Goal: Contribute content: Contribute content

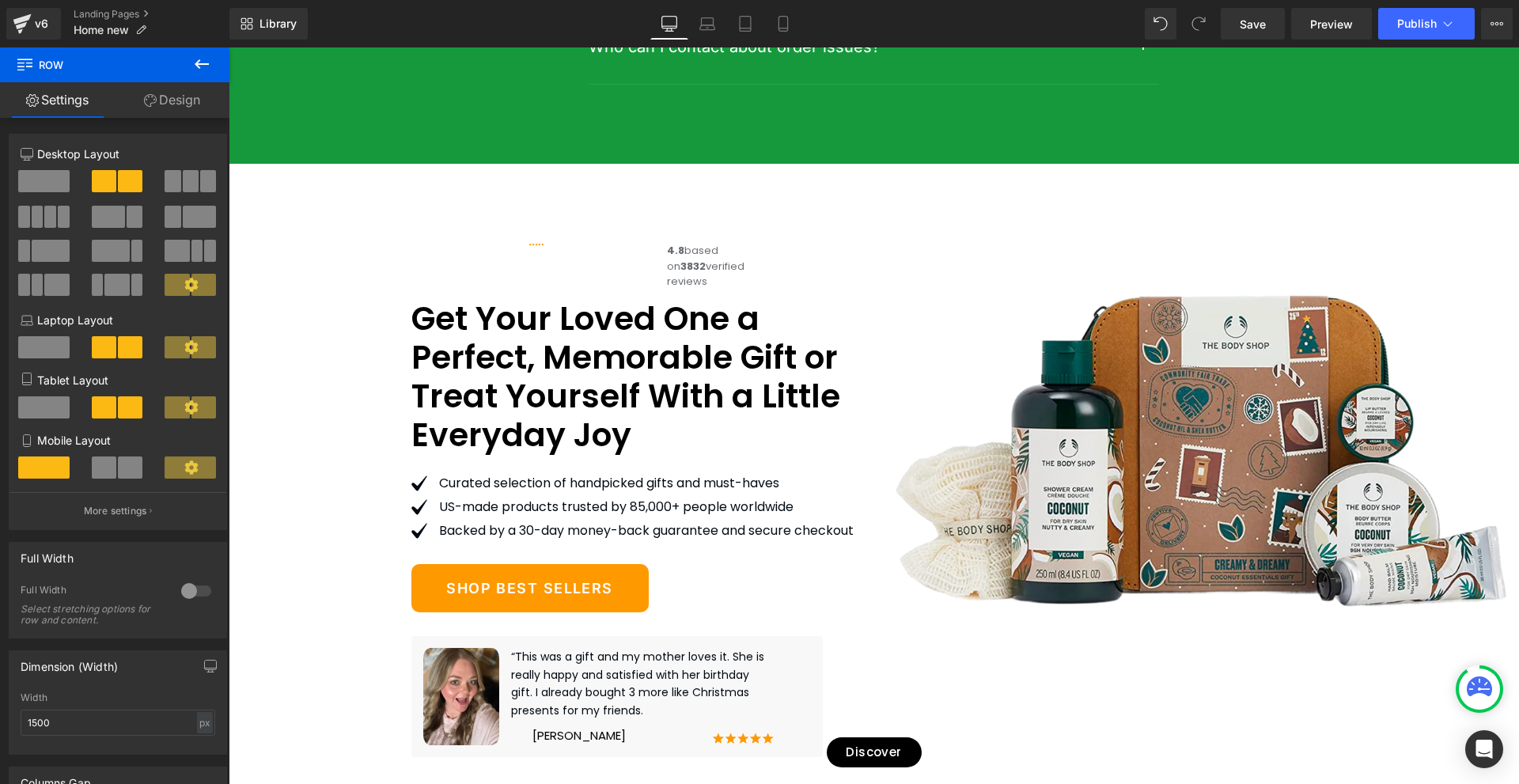
scroll to position [9649, 0]
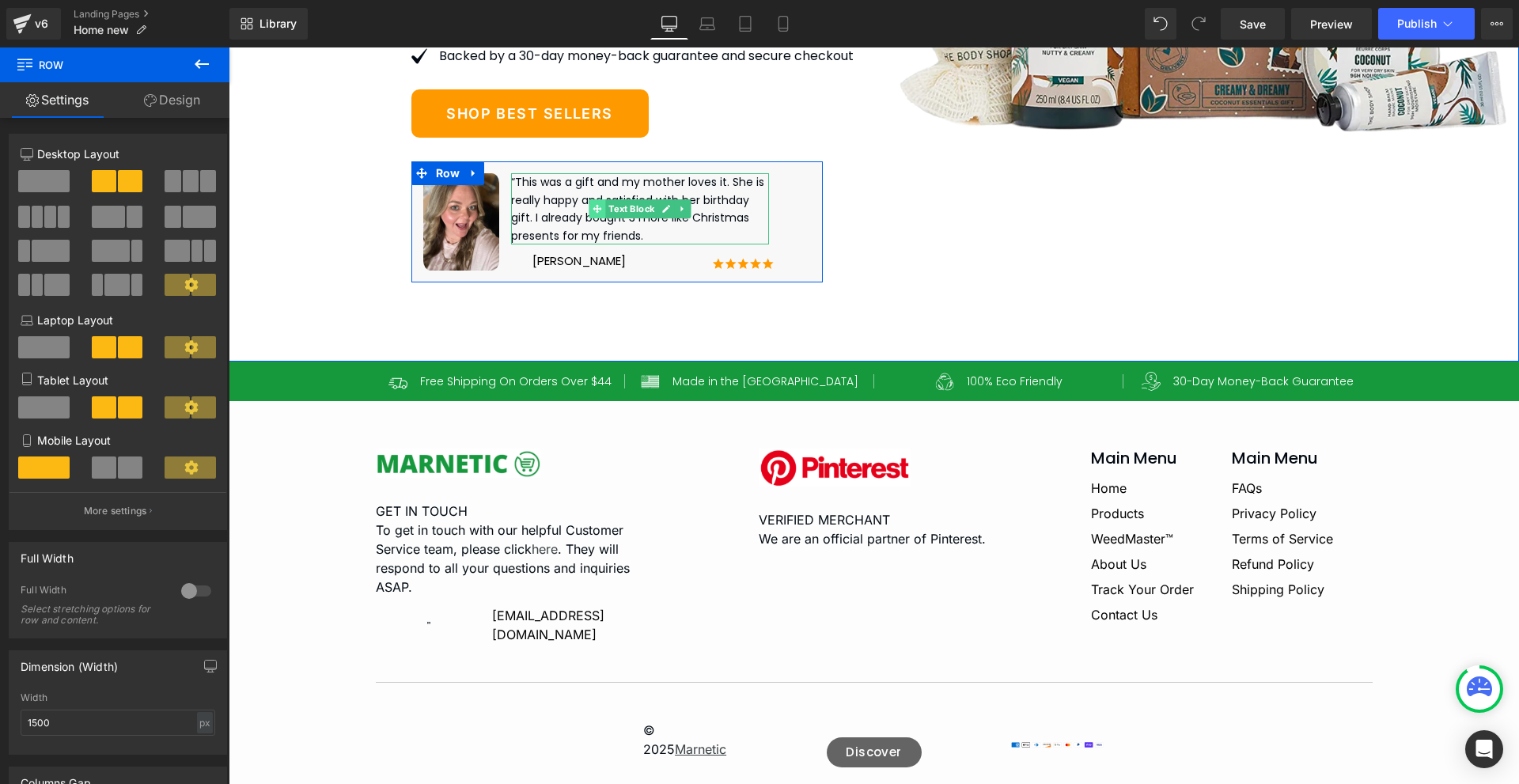
click at [589, 219] on span at bounding box center [597, 208] width 17 height 19
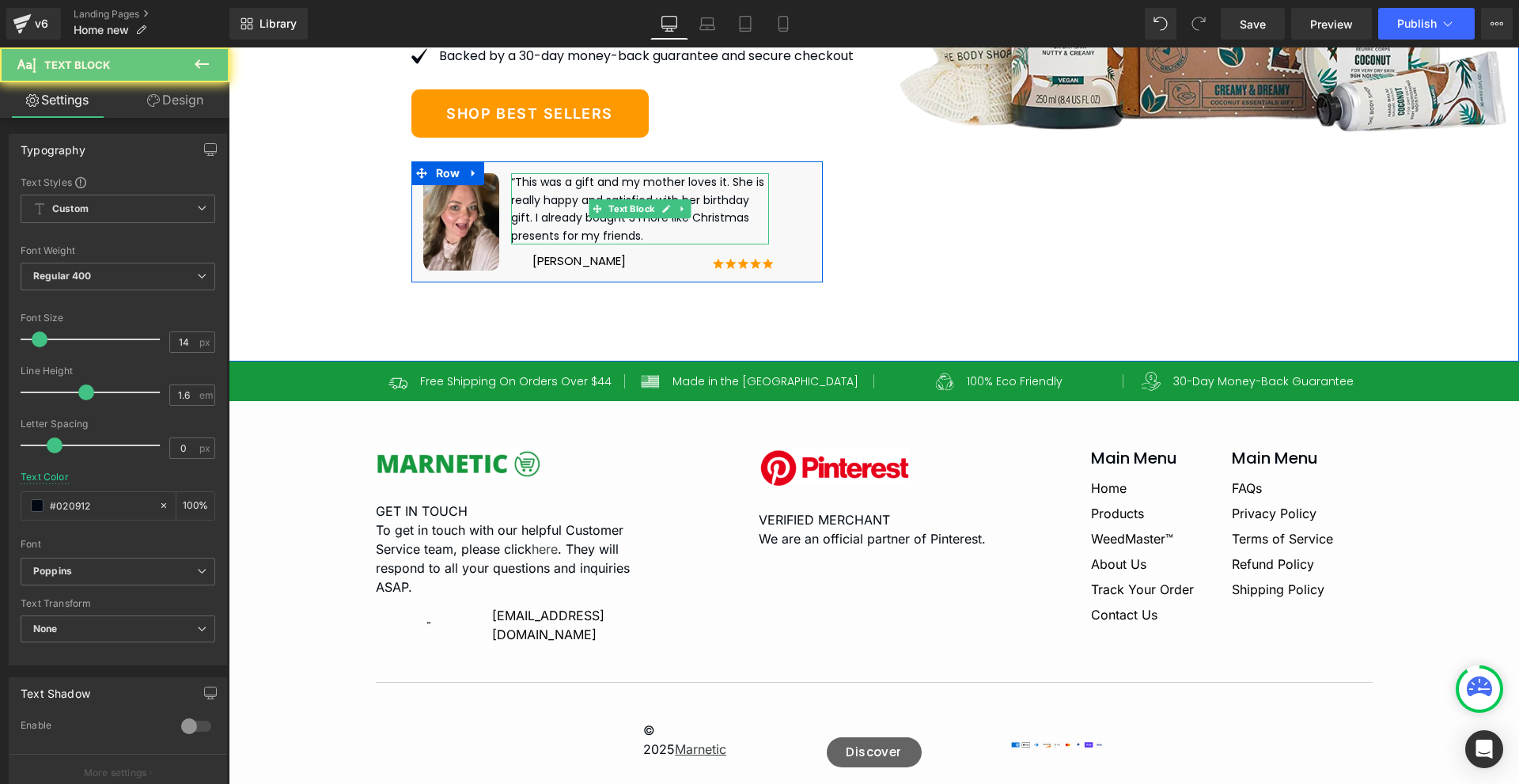
click at [549, 236] on p "“This was a gift and my mother loves it. She is really happy and satisfied with…" at bounding box center [640, 209] width 258 height 71
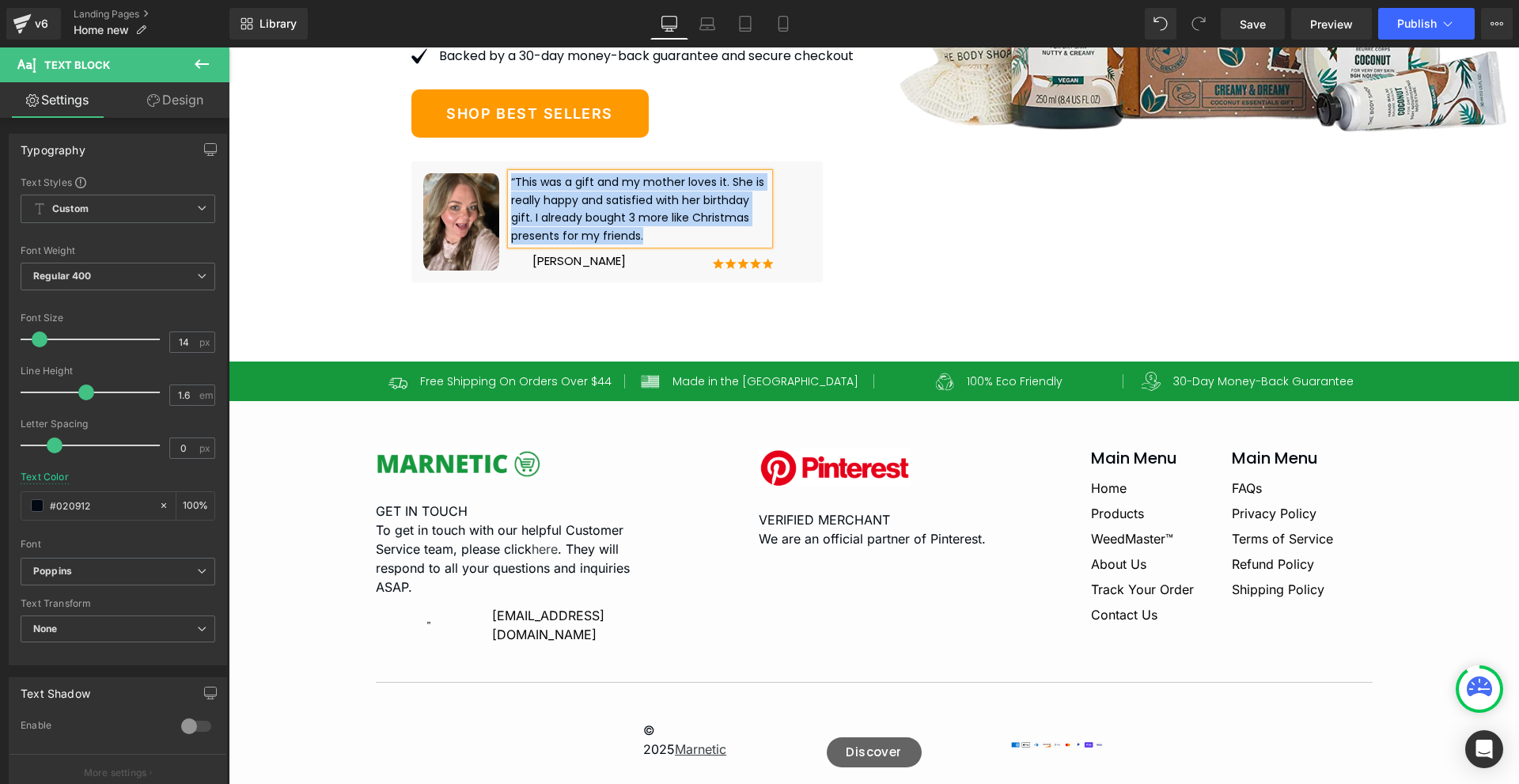
paste div
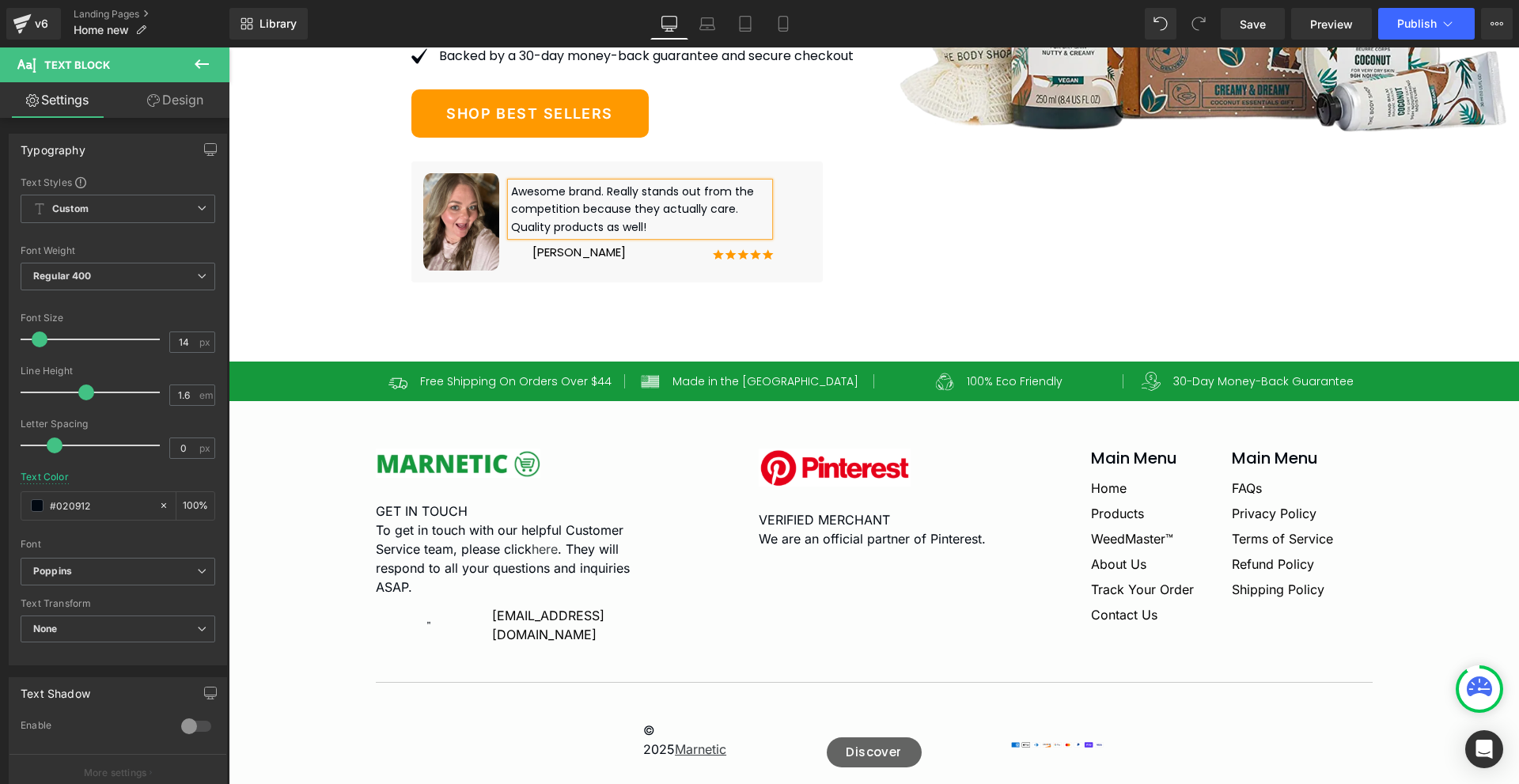
scroll to position [9657, 0]
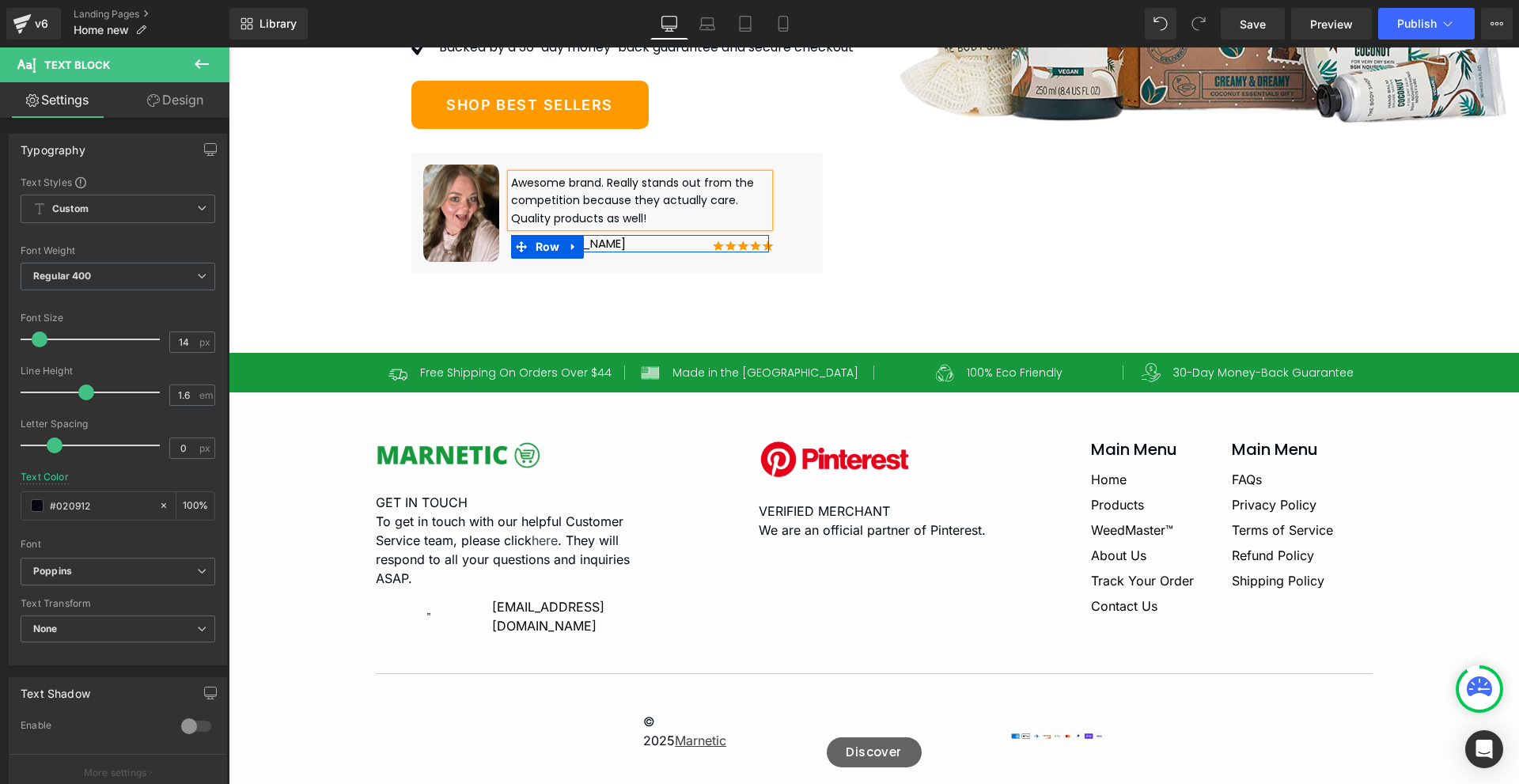
click at [563, 258] on link at bounding box center [573, 246] width 20 height 23
click at [629, 253] on icon at bounding box center [635, 246] width 11 height 12
click at [604, 253] on div "Natasha Text Block Image Image Row" at bounding box center [640, 244] width 258 height 18
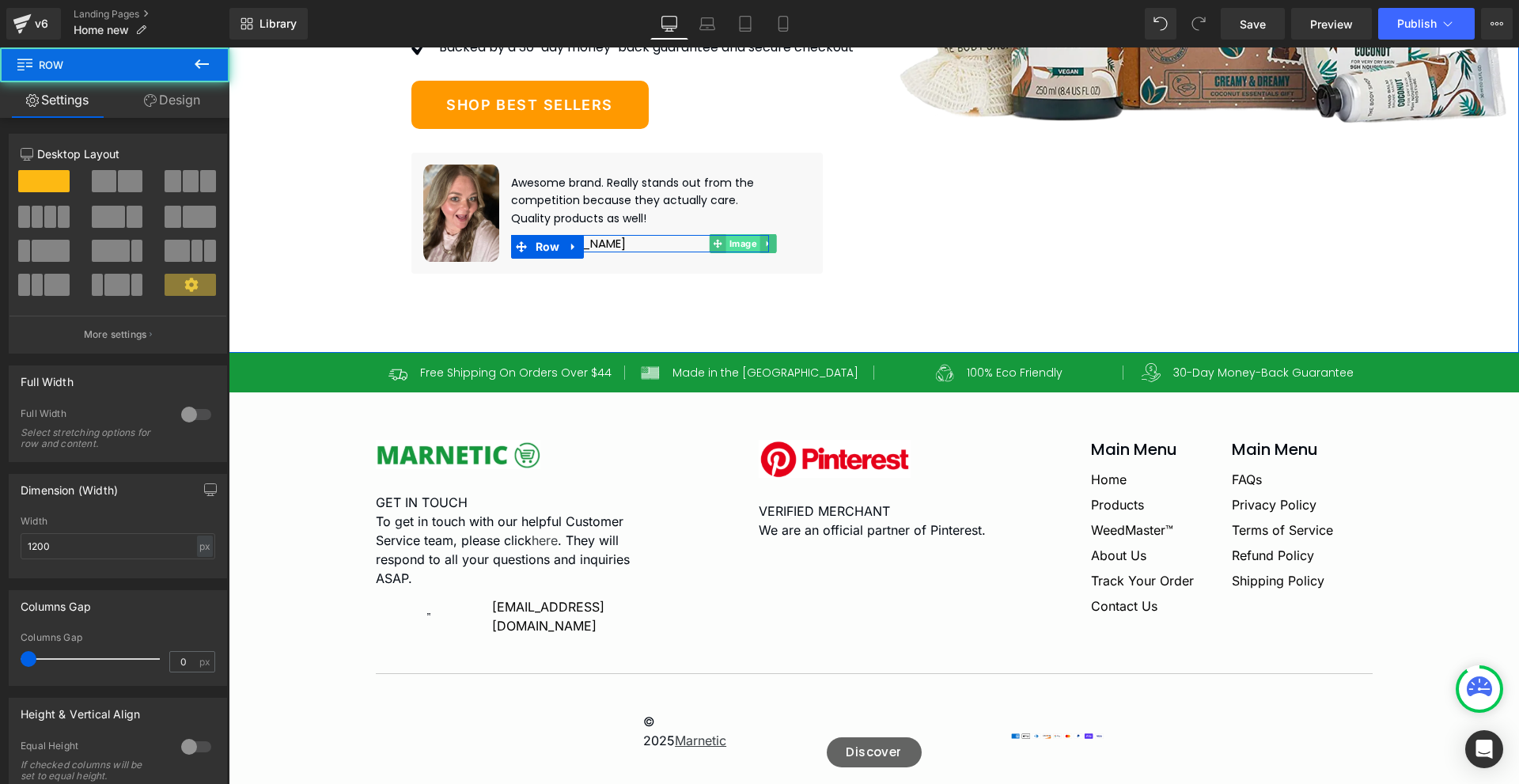
click at [725, 253] on span "Image" at bounding box center [742, 243] width 34 height 19
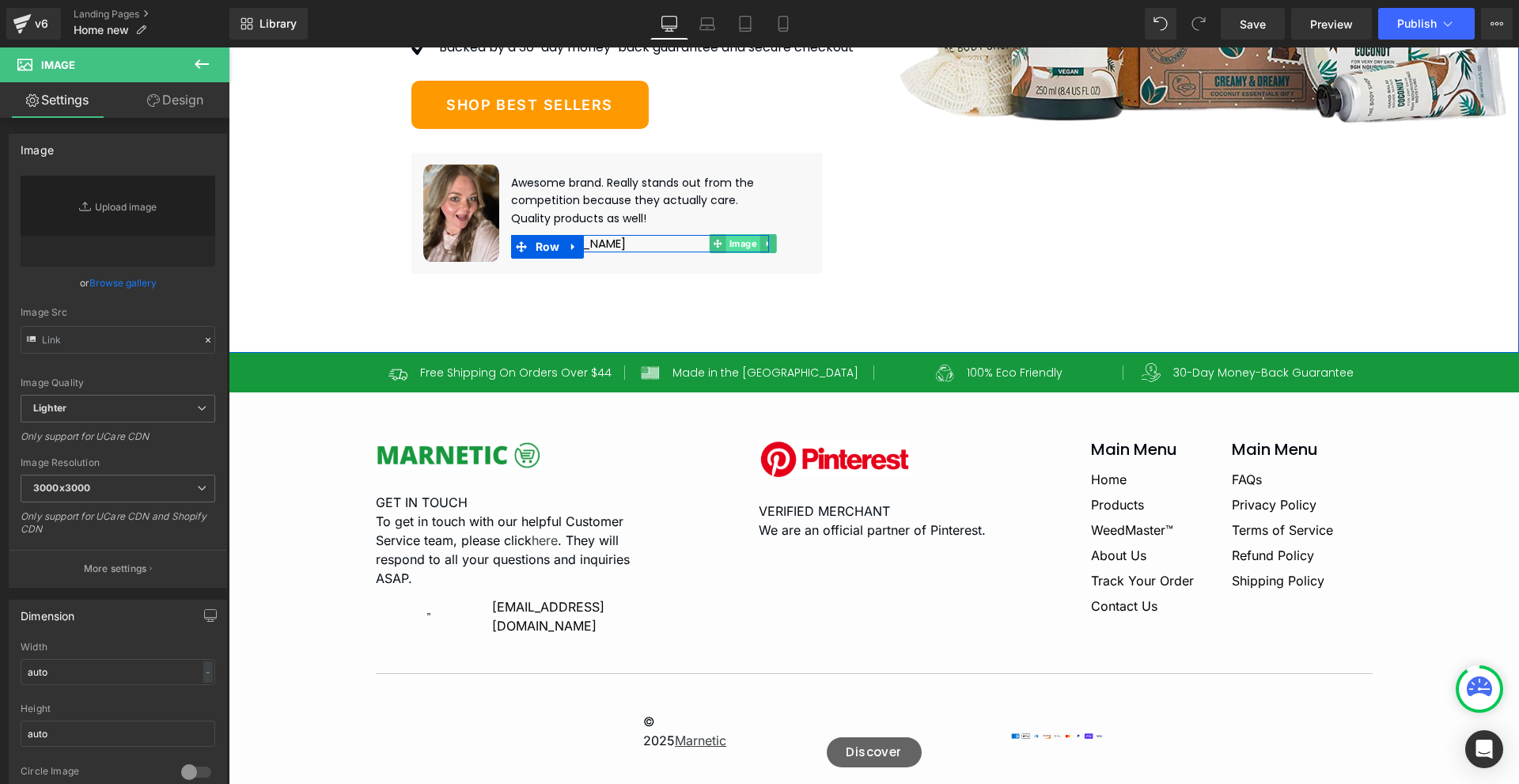
type input "[URL][DOMAIN_NAME]"
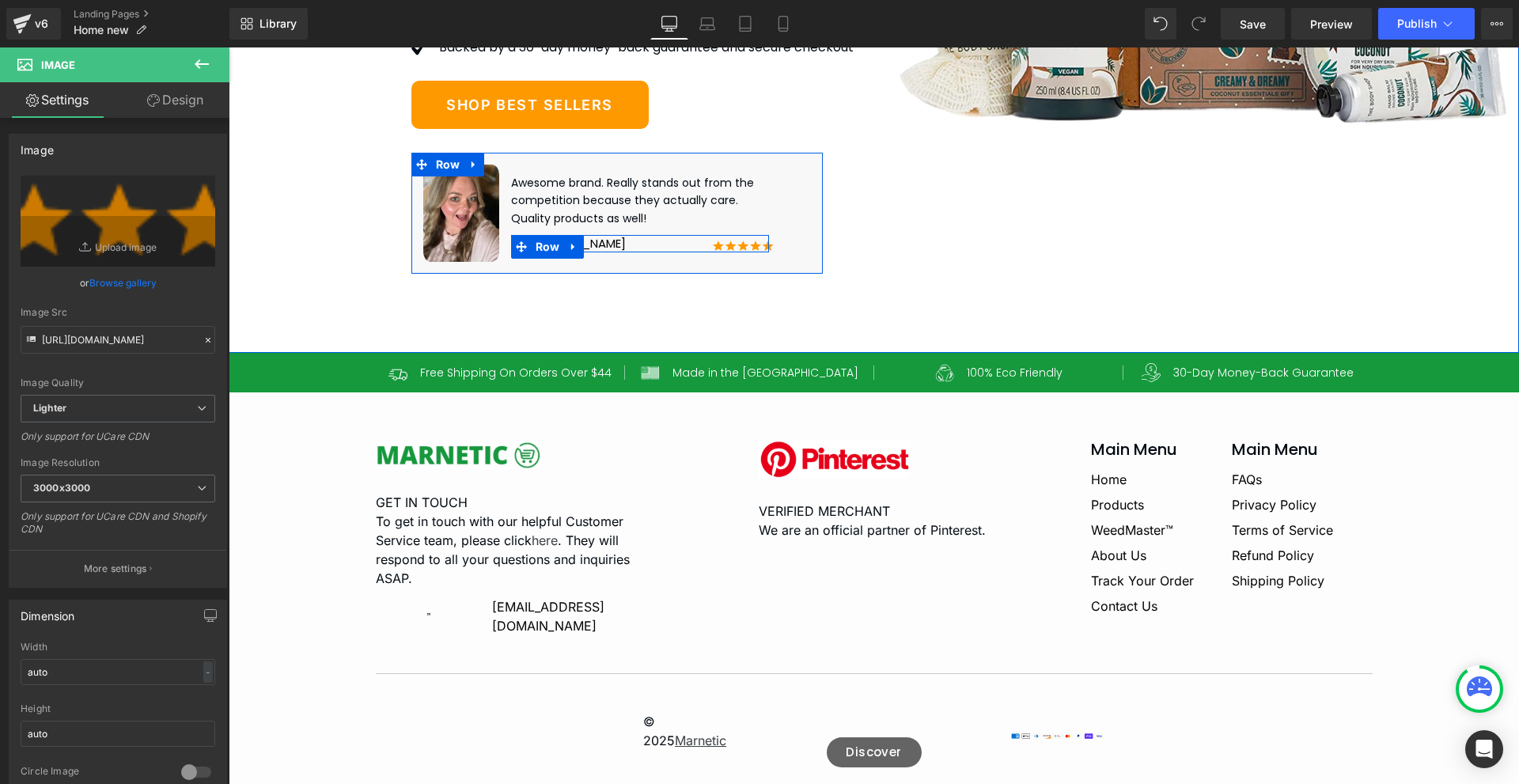
click at [578, 239] on div at bounding box center [640, 236] width 258 height 4
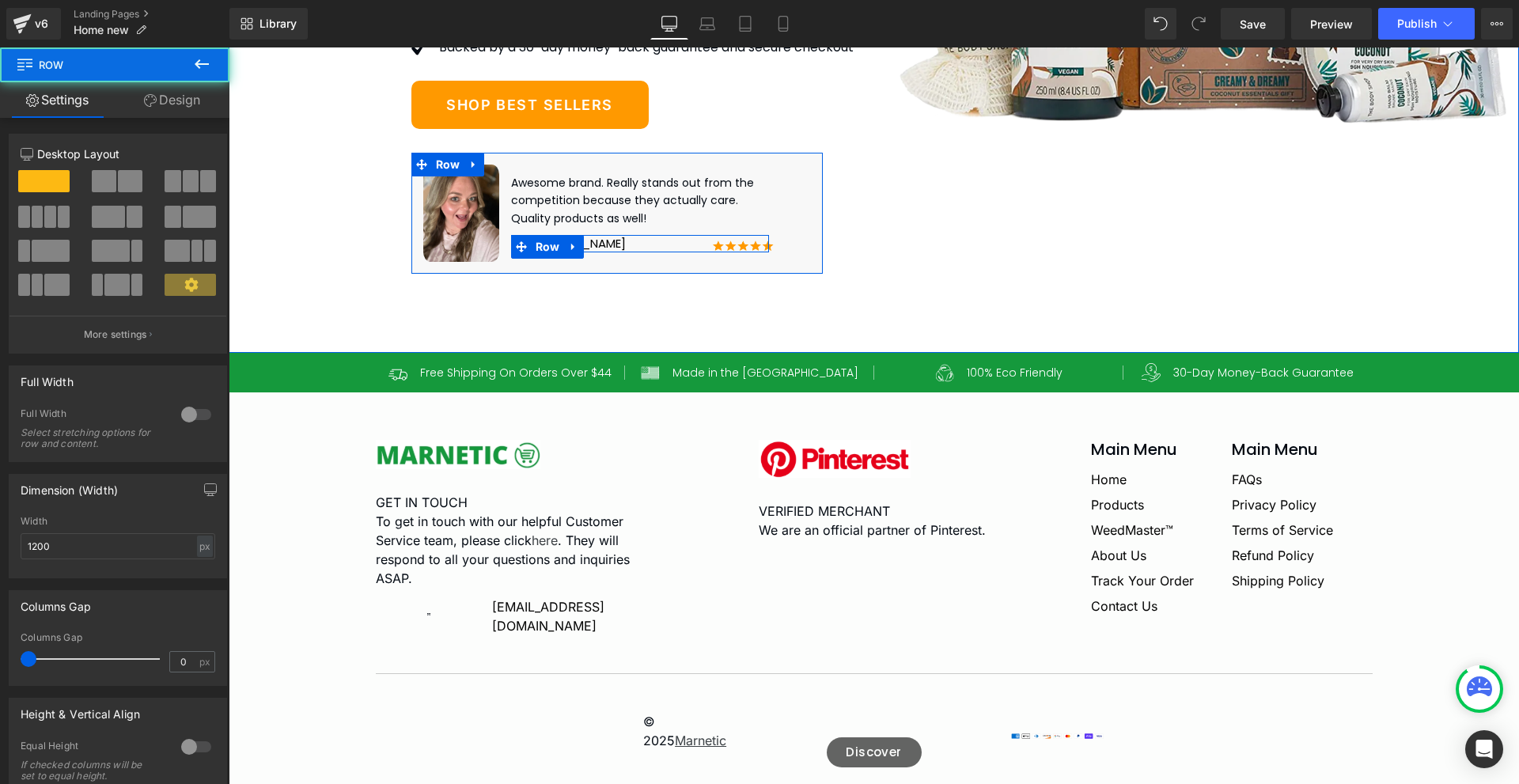
click at [584, 253] on div "Natasha Text Block Image Image Row" at bounding box center [640, 244] width 258 height 18
click at [578, 253] on div "Natasha Text Block Image Image" at bounding box center [549, 244] width 76 height 18
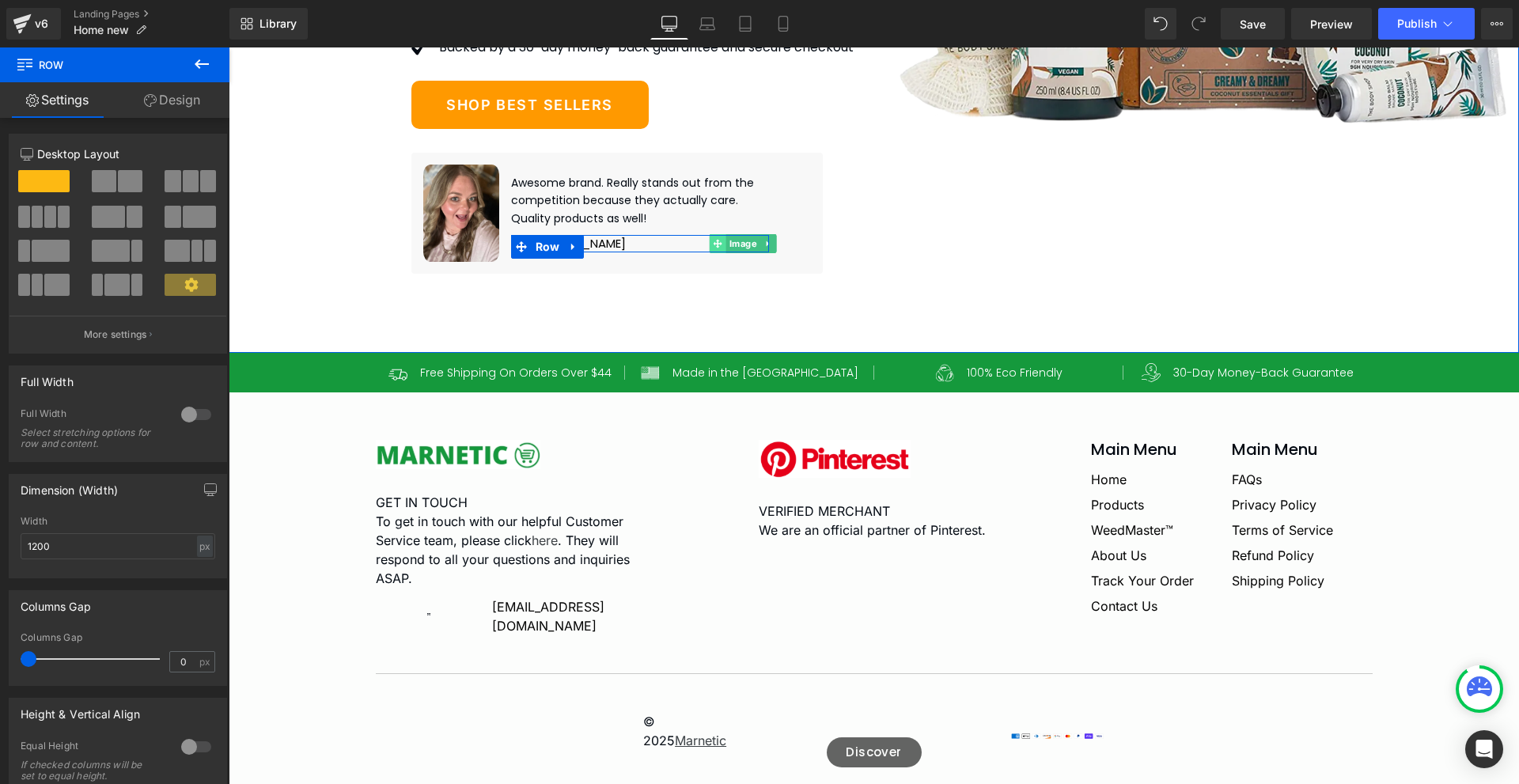
click at [709, 253] on span at bounding box center [717, 243] width 17 height 19
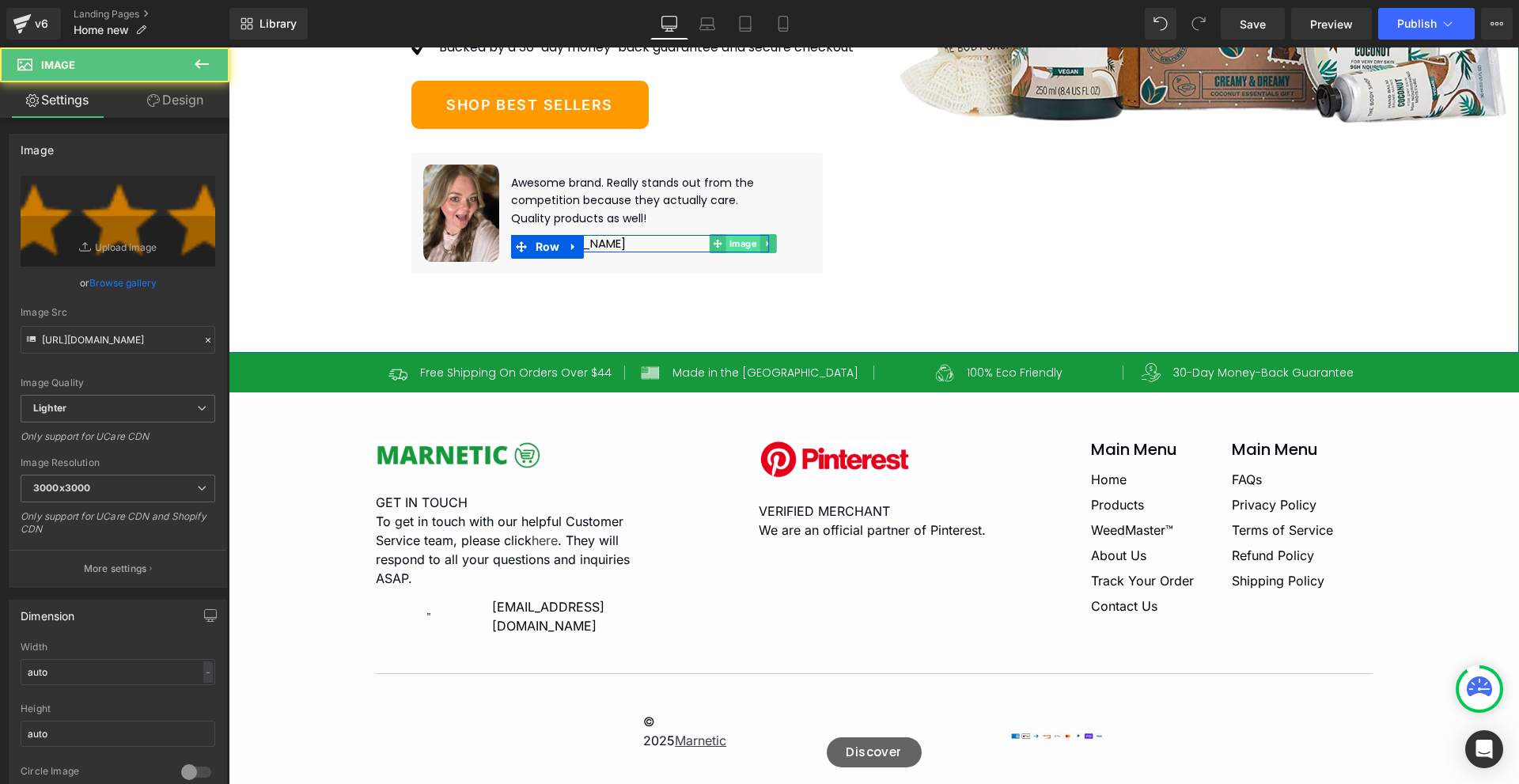
click at [725, 253] on span "Image" at bounding box center [742, 243] width 34 height 19
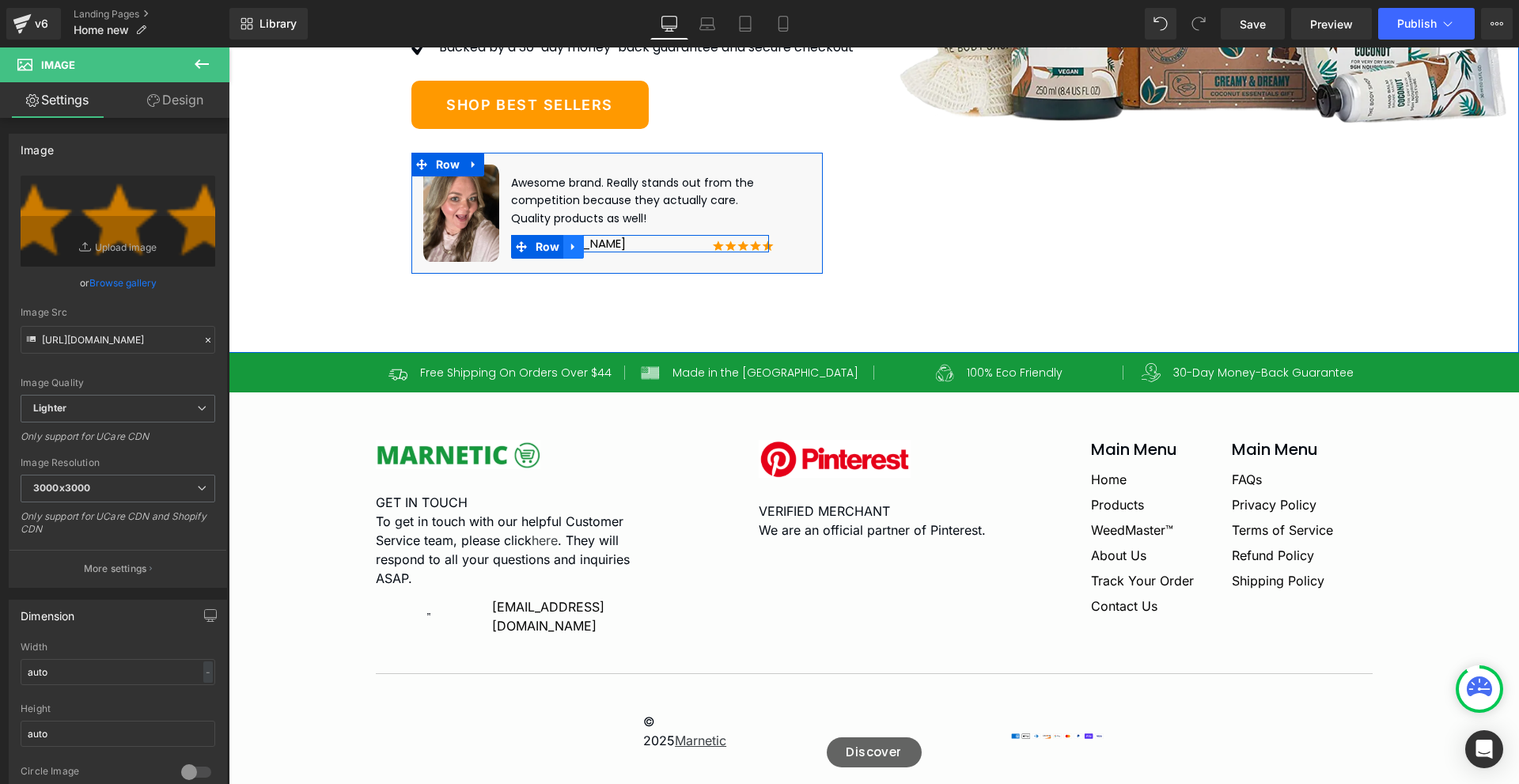
click at [568, 253] on icon at bounding box center [574, 246] width 11 height 12
click at [589, 253] on icon at bounding box center [595, 247] width 11 height 11
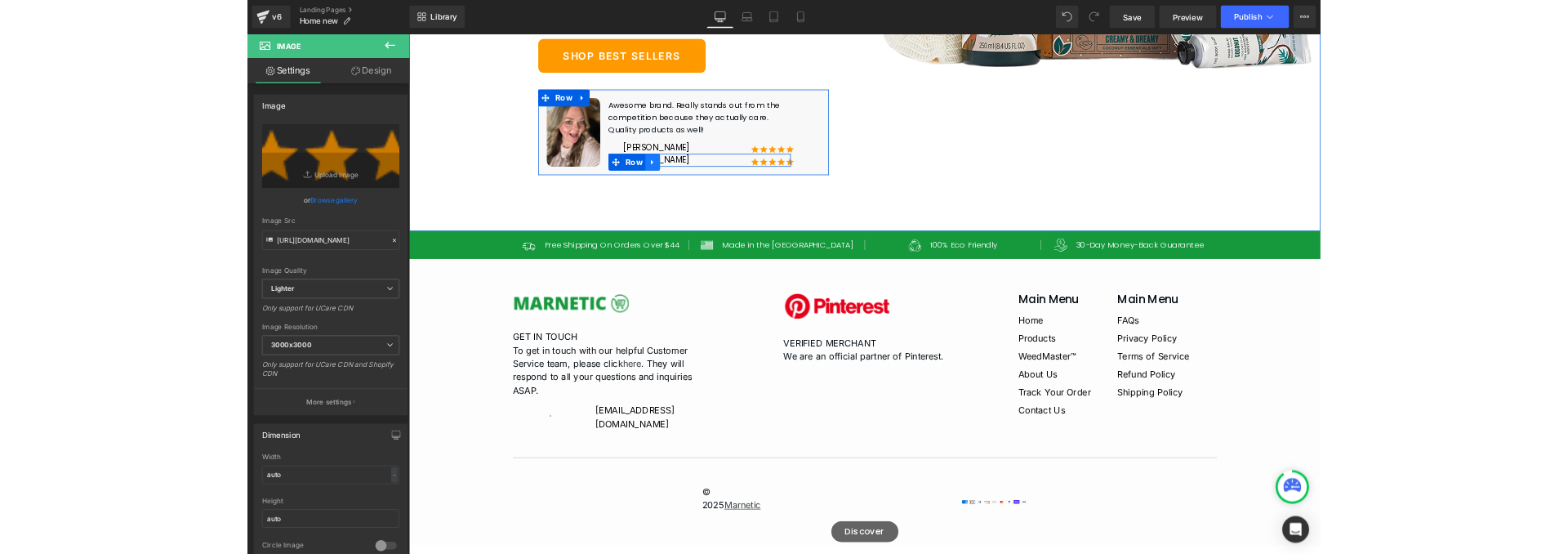
scroll to position [9952, 0]
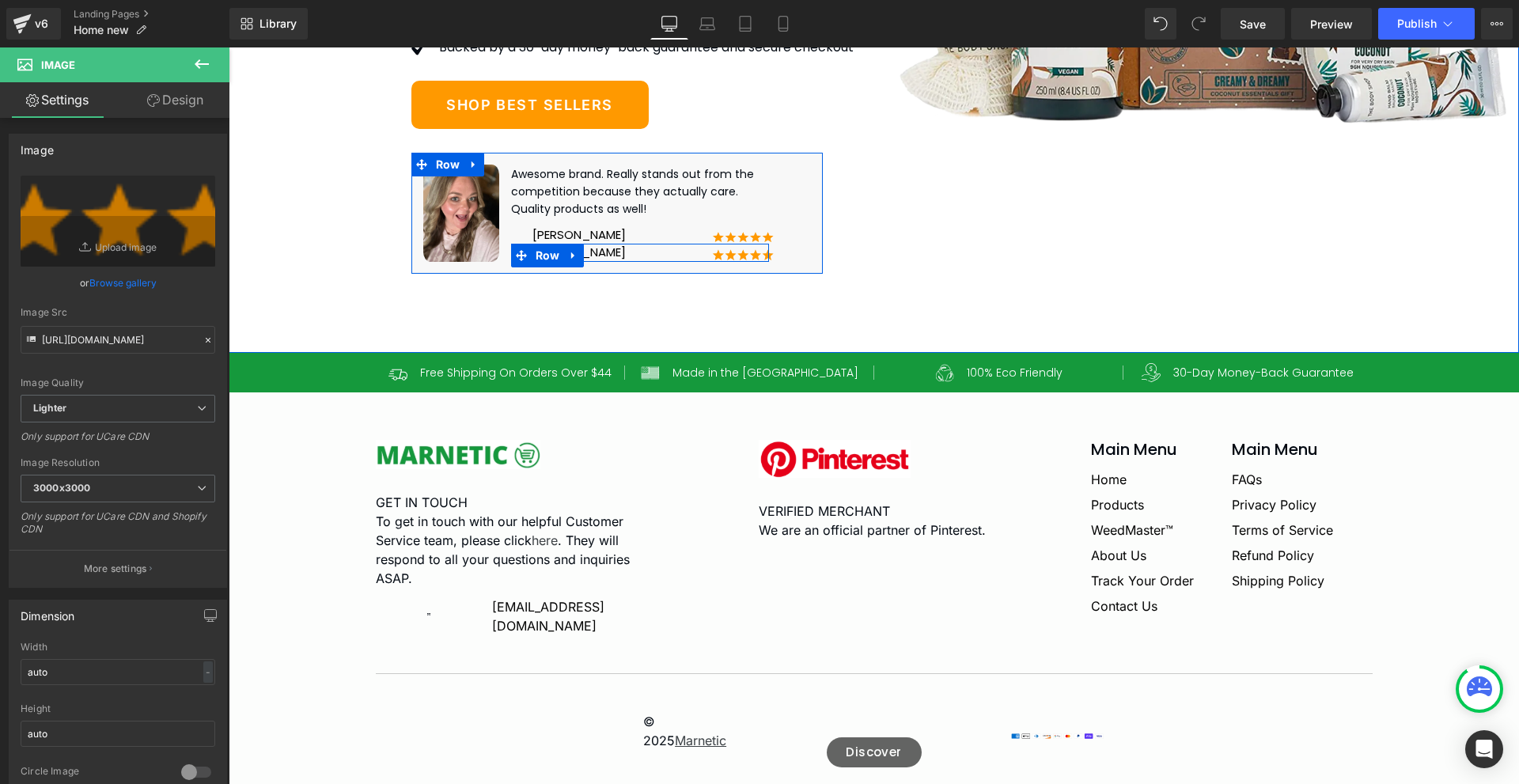
click at [582, 262] on div "Natasha Text Block Image Image Row" at bounding box center [640, 253] width 258 height 18
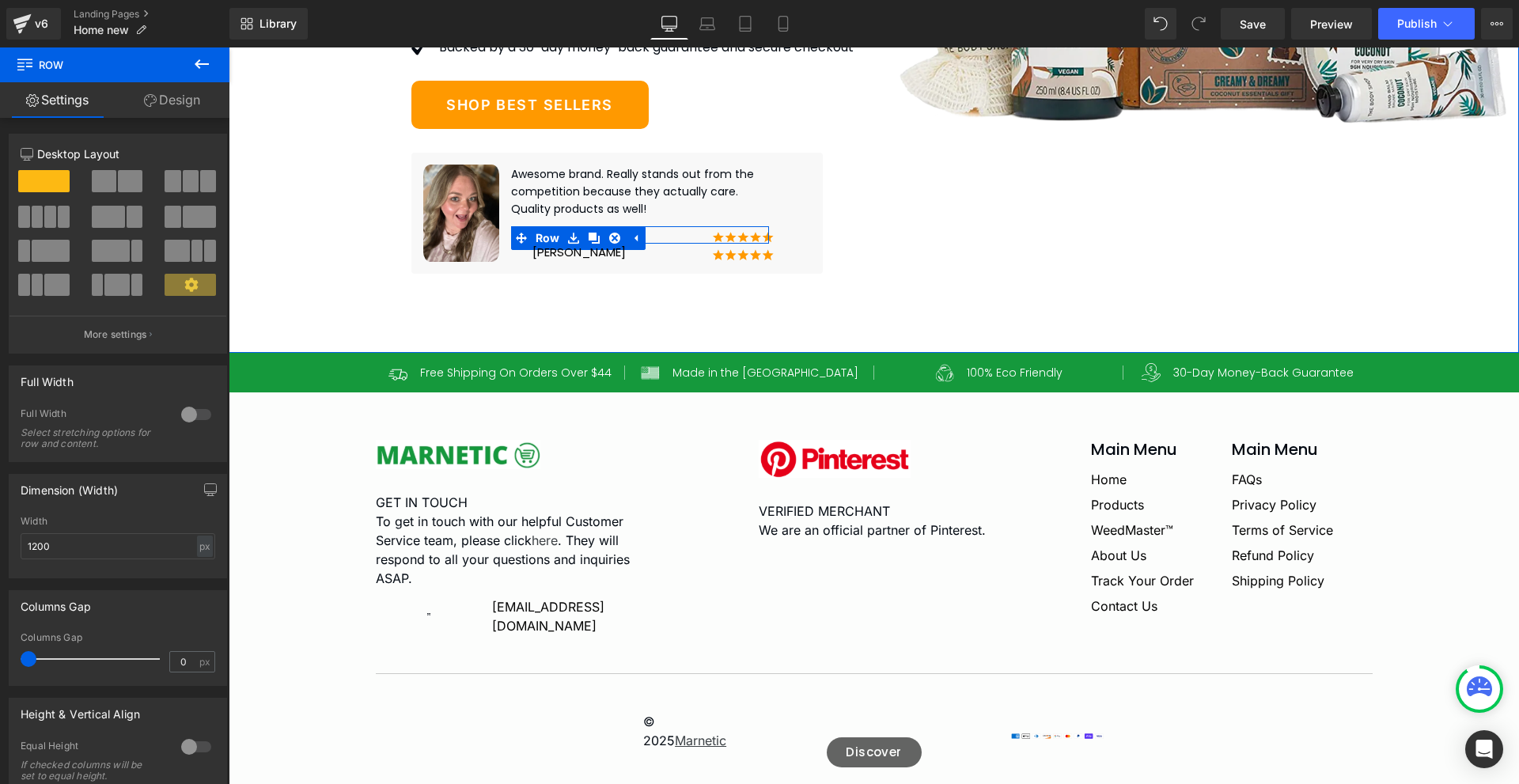
click at [568, 244] on icon at bounding box center [574, 237] width 11 height 12
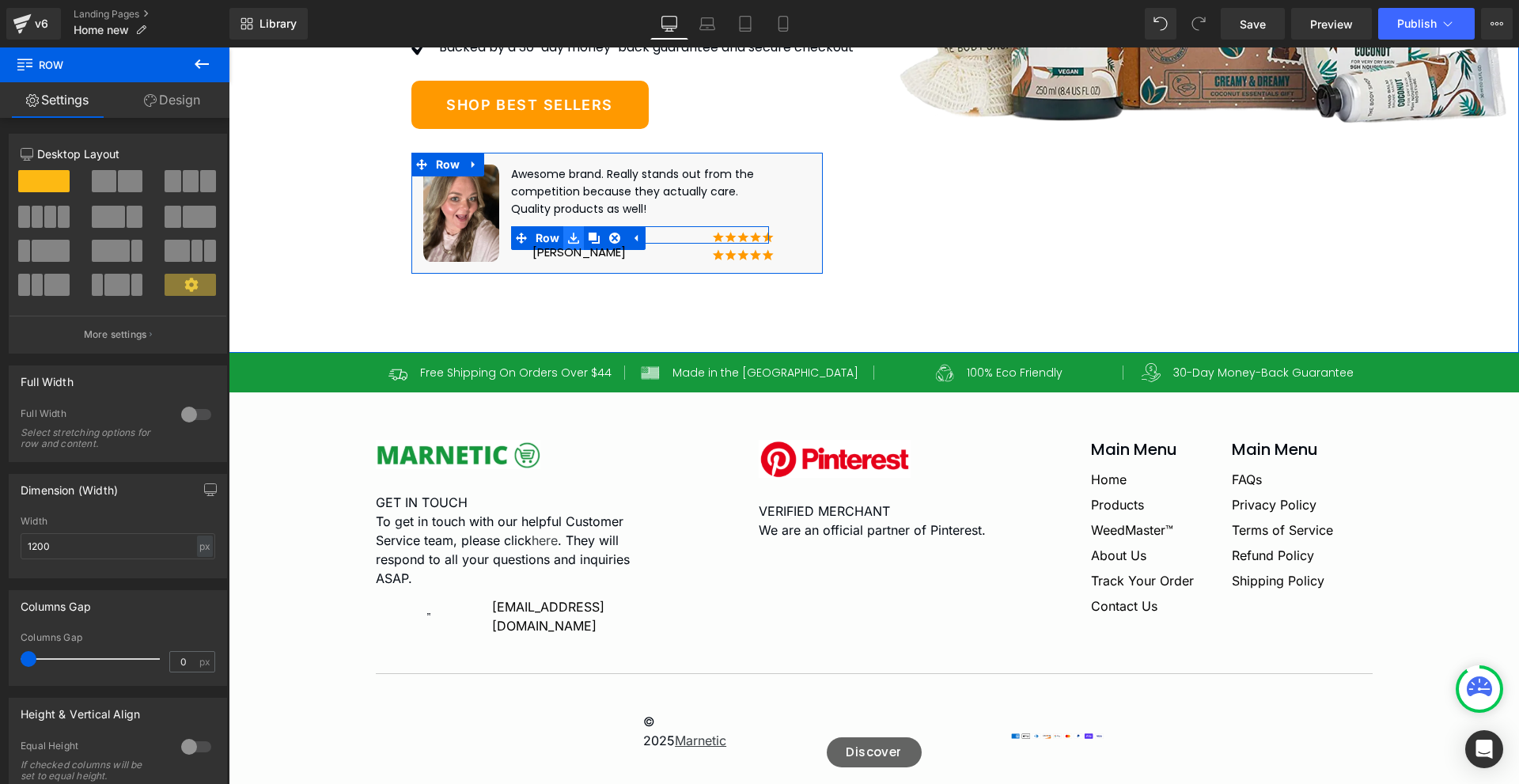
click at [568, 244] on icon at bounding box center [574, 237] width 11 height 12
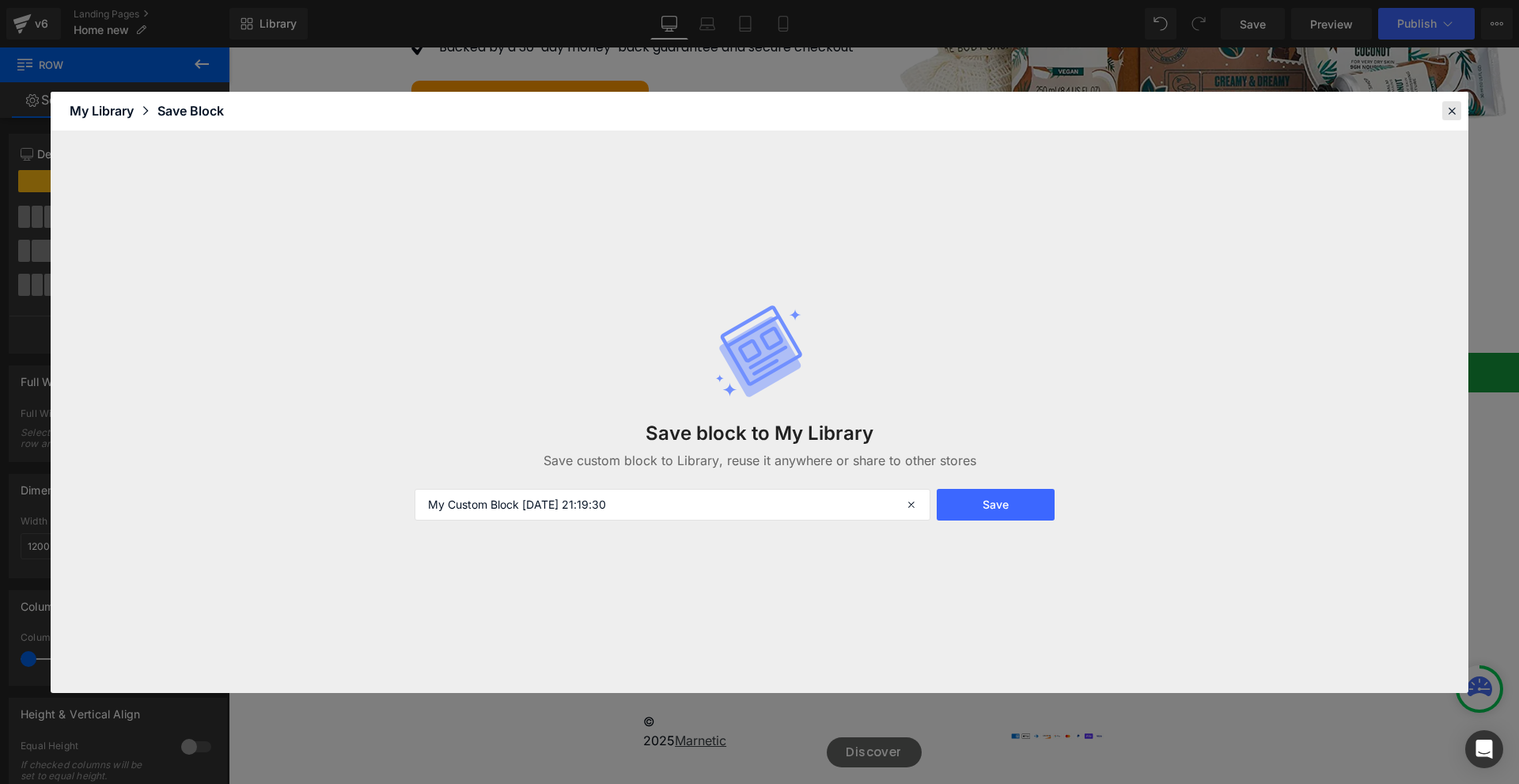
click at [1450, 111] on icon at bounding box center [1452, 111] width 15 height 15
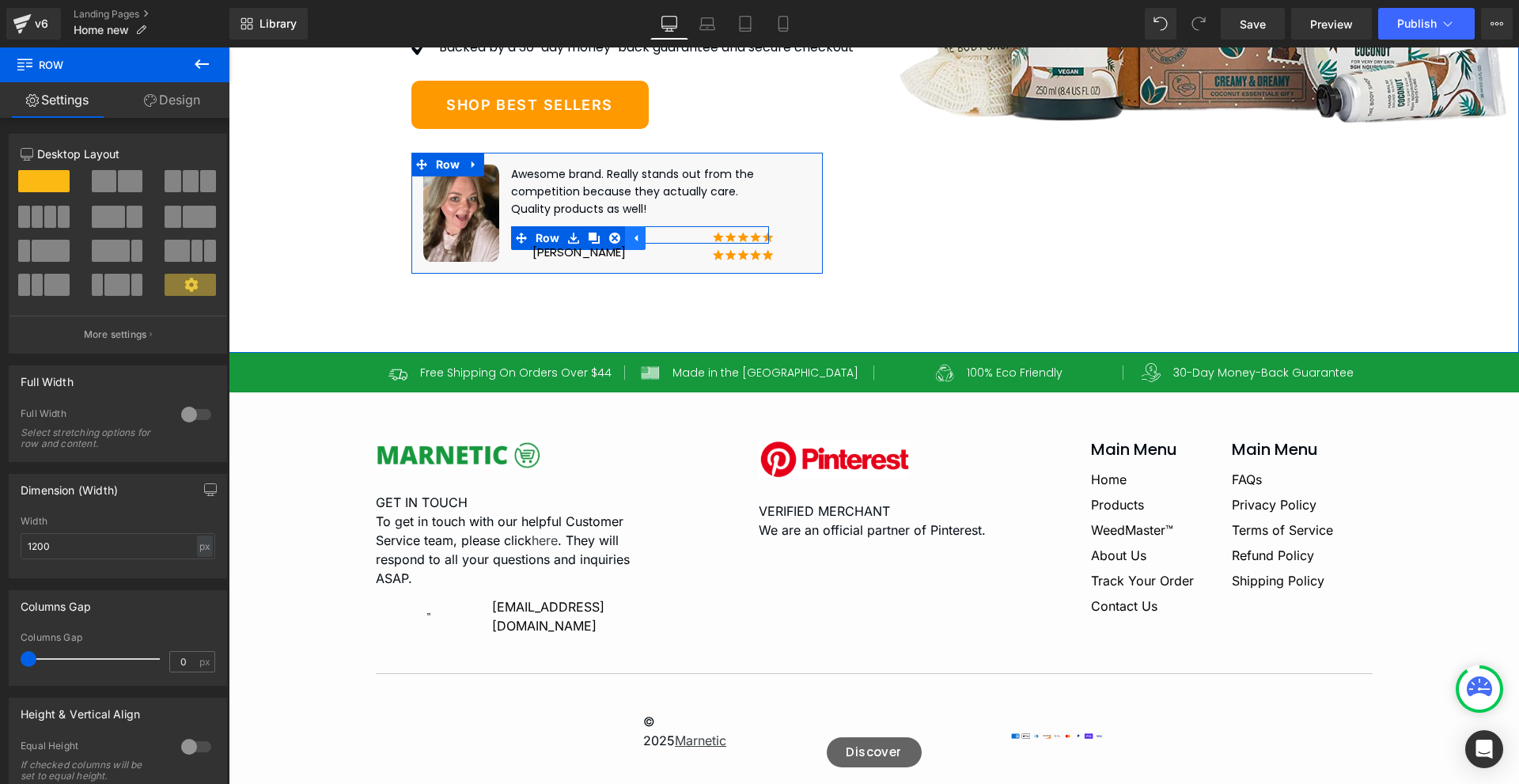
click at [629, 244] on icon at bounding box center [635, 237] width 11 height 12
click at [598, 245] on div "Natasha Text Block Image Image Row" at bounding box center [640, 235] width 258 height 18
drag, startPoint x: 575, startPoint y: 288, endPoint x: 510, endPoint y: 286, distance: 65.0
click at [511, 250] on ul "Row" at bounding box center [548, 237] width 74 height 23
click at [595, 245] on div "Natasha Text Block Image Image Row" at bounding box center [640, 235] width 258 height 18
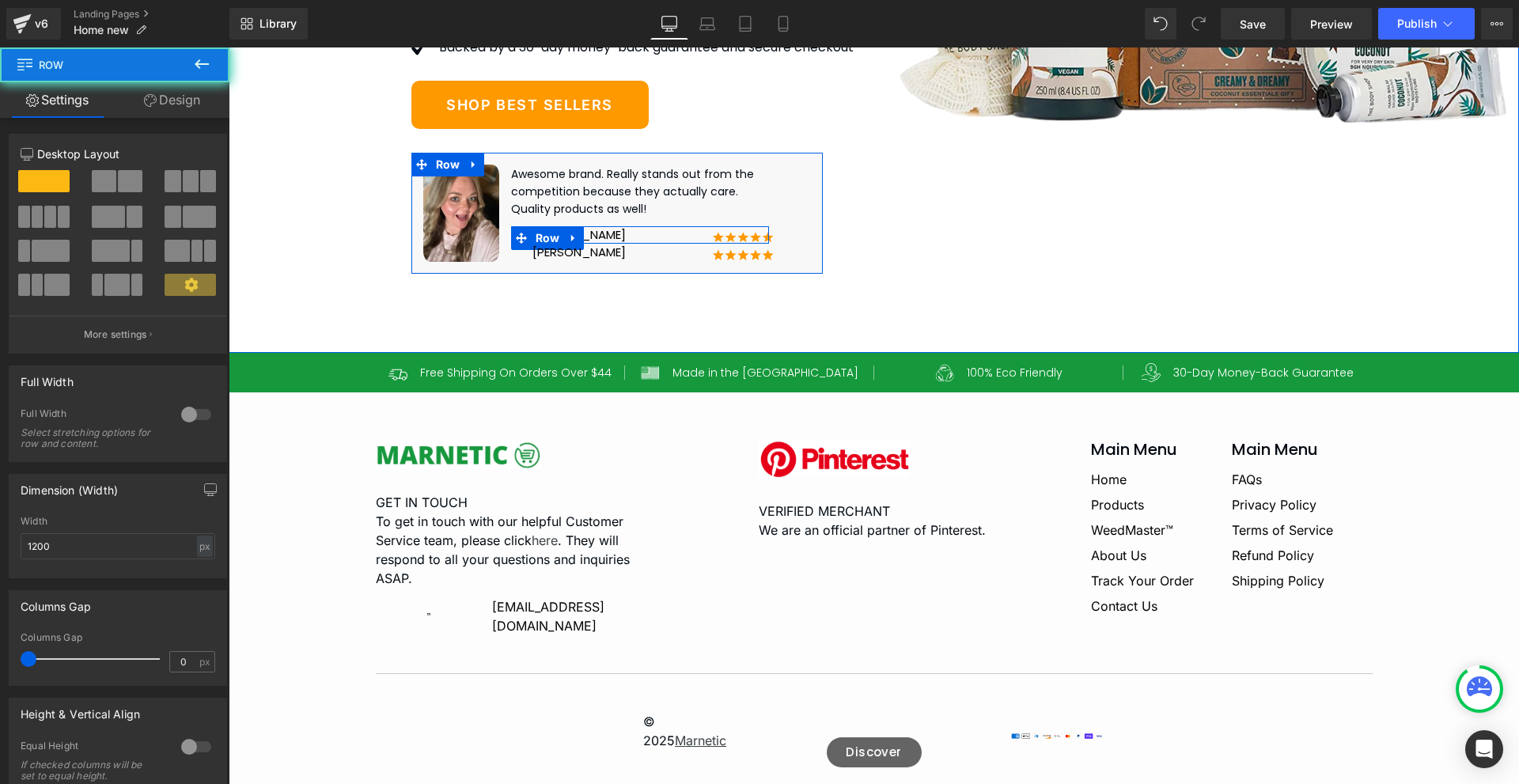
click at [595, 245] on div "Natasha Text Block Image Image Row" at bounding box center [640, 235] width 258 height 18
click at [587, 245] on div "Natasha Text Block Image Image Row" at bounding box center [640, 235] width 258 height 18
click at [580, 245] on div "Natasha Text Block Image Image" at bounding box center [549, 235] width 76 height 18
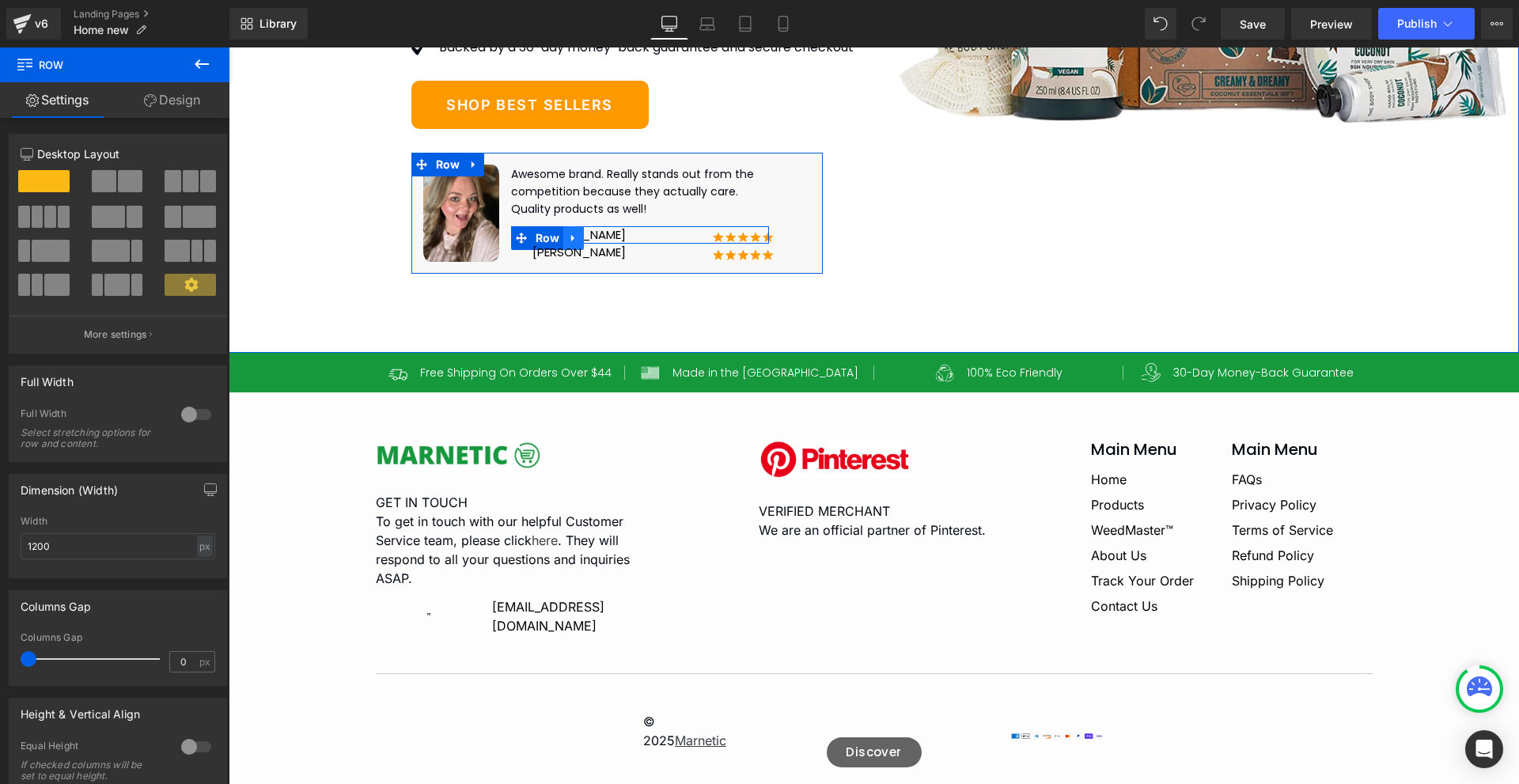
click at [575, 250] on link at bounding box center [573, 237] width 20 height 23
drag, startPoint x: 575, startPoint y: 283, endPoint x: 570, endPoint y: 290, distance: 8.6
click at [570, 250] on link at bounding box center [573, 237] width 20 height 23
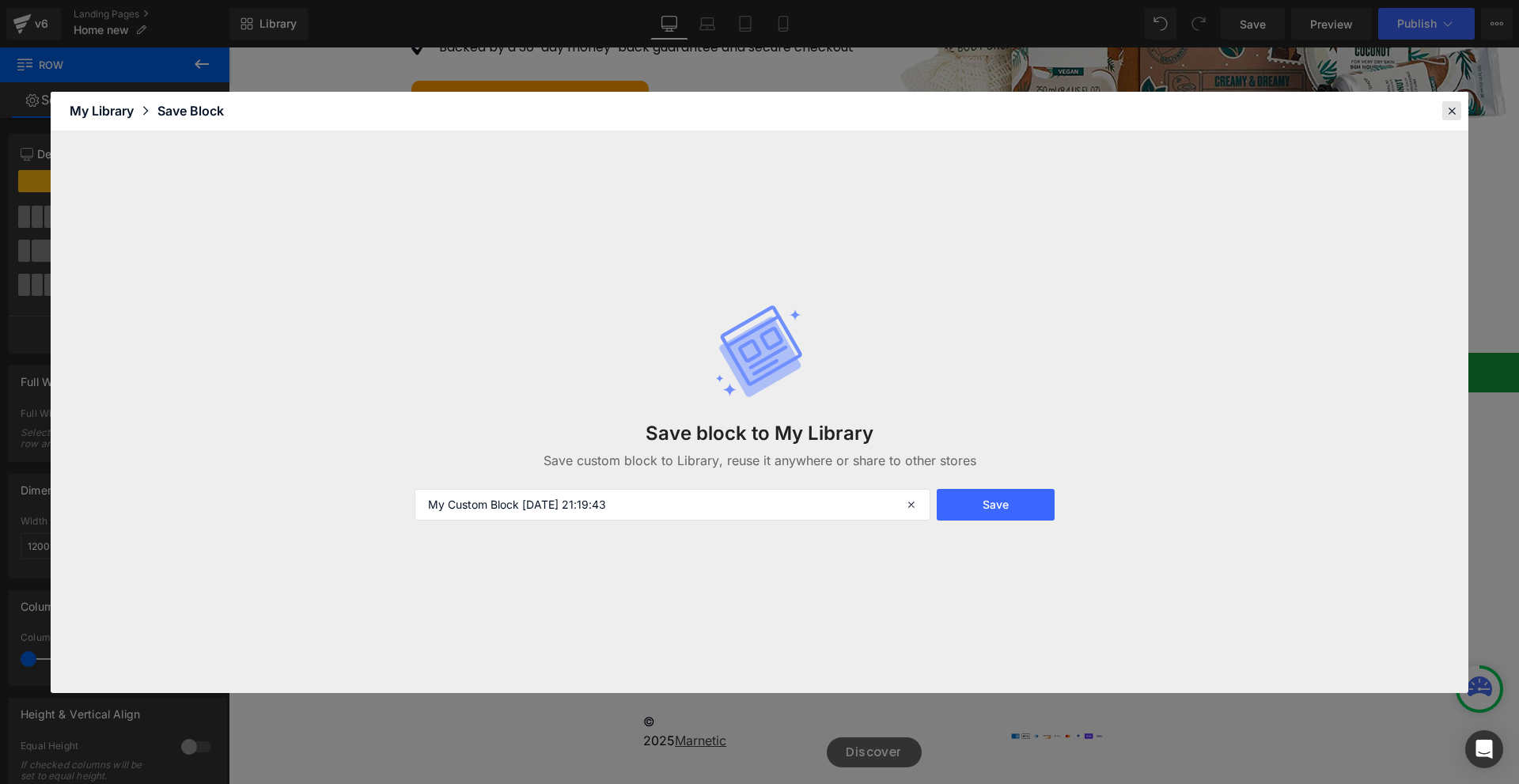
click at [1445, 111] on icon at bounding box center [1452, 111] width 15 height 15
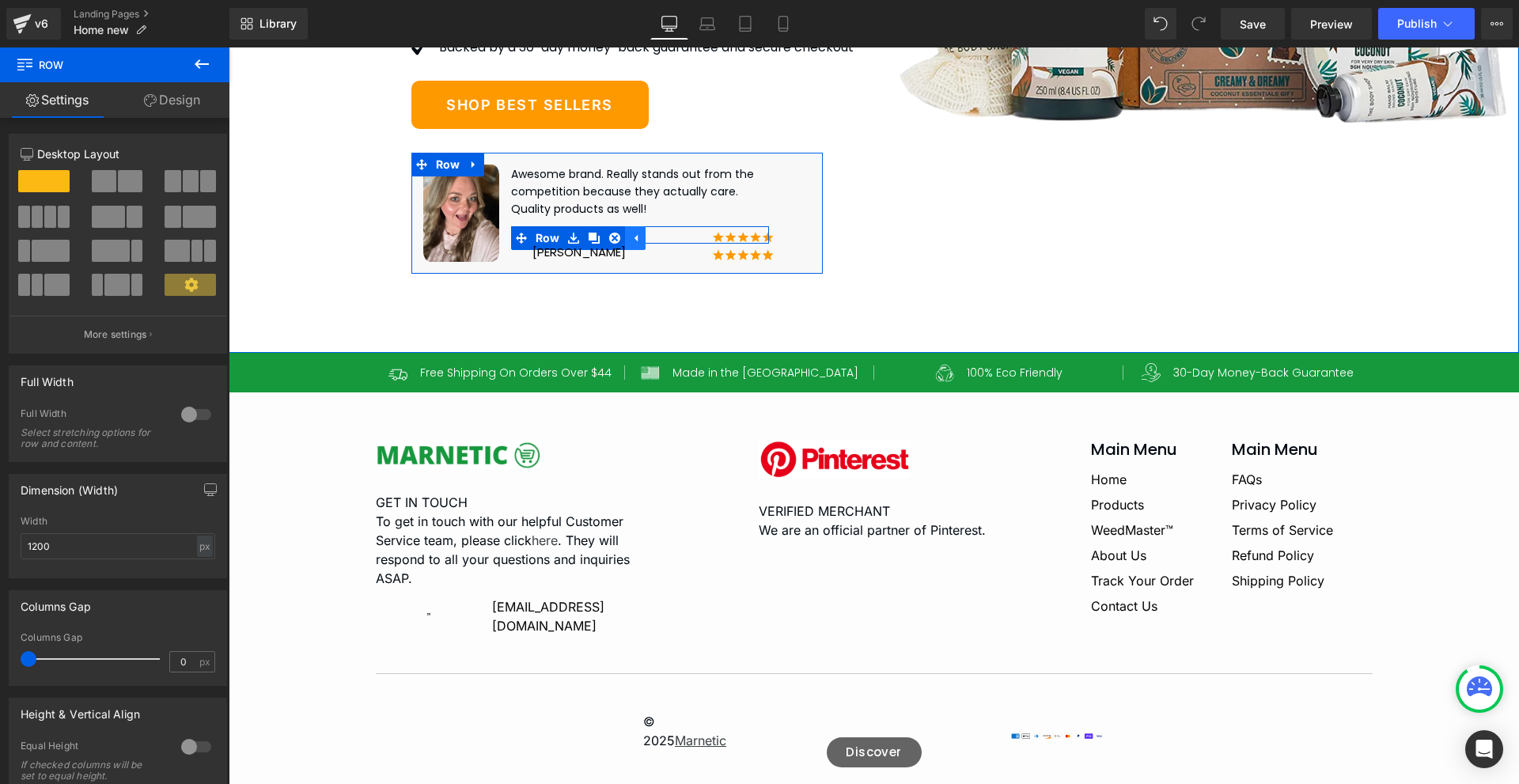
click at [635, 250] on link at bounding box center [634, 237] width 20 height 23
click at [594, 245] on div "Natasha Text Block Image Image Row" at bounding box center [640, 235] width 258 height 18
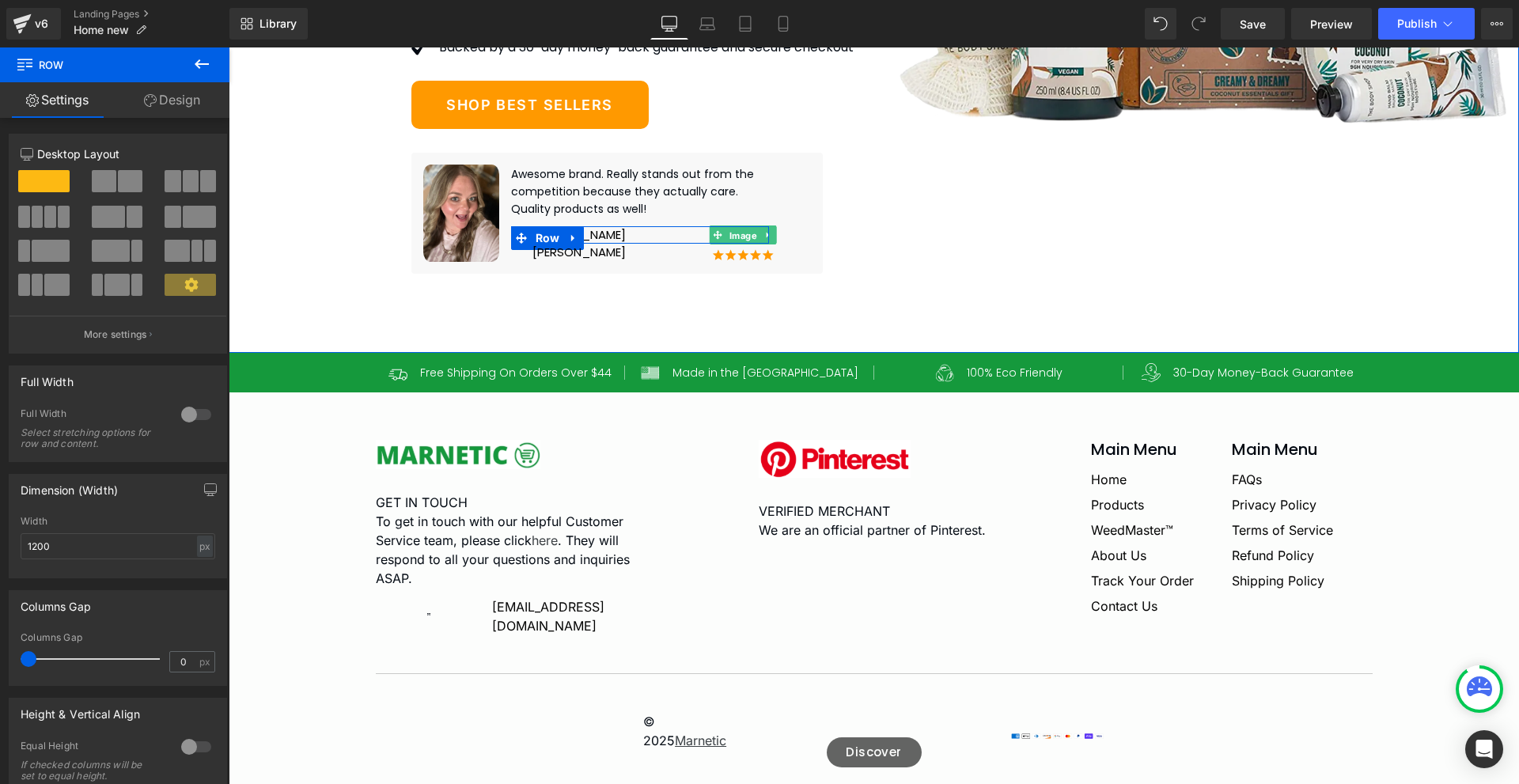
click at [725, 245] on span "Image" at bounding box center [742, 235] width 34 height 19
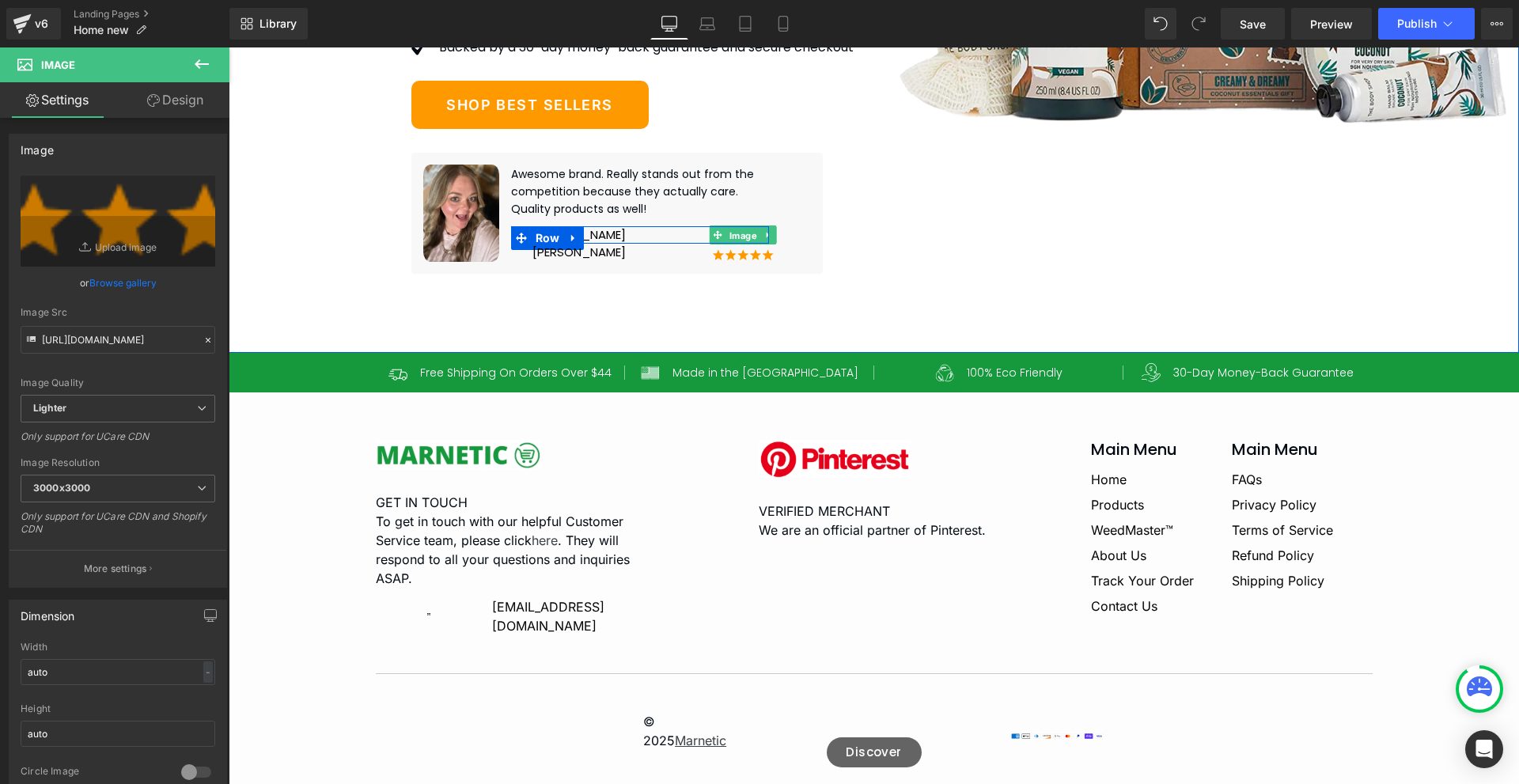
click at [725, 245] on span "Image" at bounding box center [742, 235] width 34 height 19
click at [725, 262] on span "Image" at bounding box center [742, 253] width 34 height 19
click at [725, 245] on span "Image" at bounding box center [742, 234] width 34 height 19
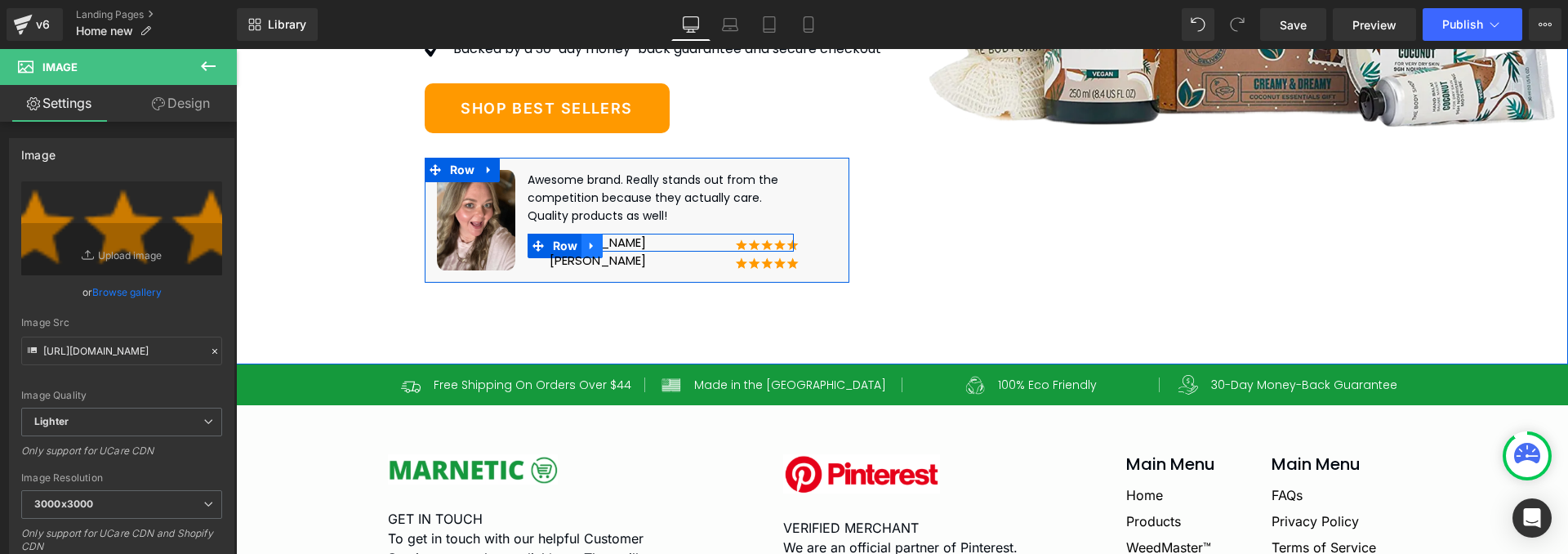
click at [586, 252] on icon at bounding box center [592, 245] width 12 height 13
click at [586, 252] on icon at bounding box center [592, 246] width 12 height 12
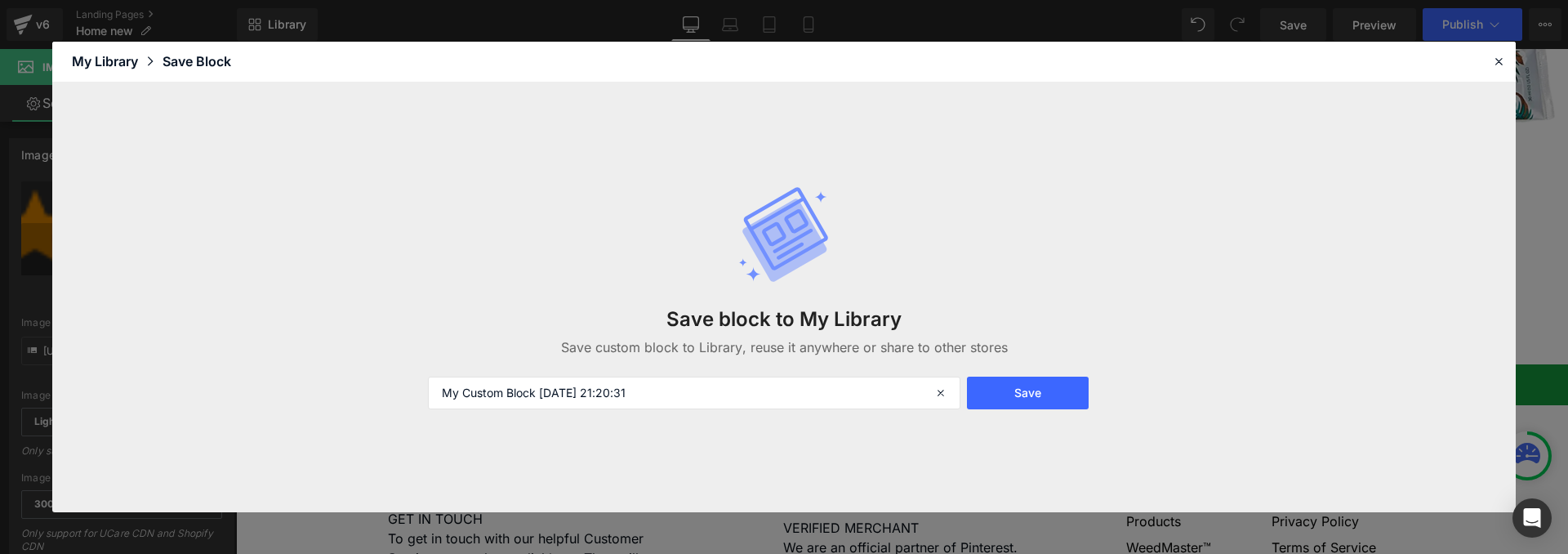
click at [1509, 64] on header "Library Elements Blocks Templates Saved Library My Library Save Block" at bounding box center [784, 62] width 1463 height 41
click at [1496, 62] on icon at bounding box center [1499, 61] width 15 height 15
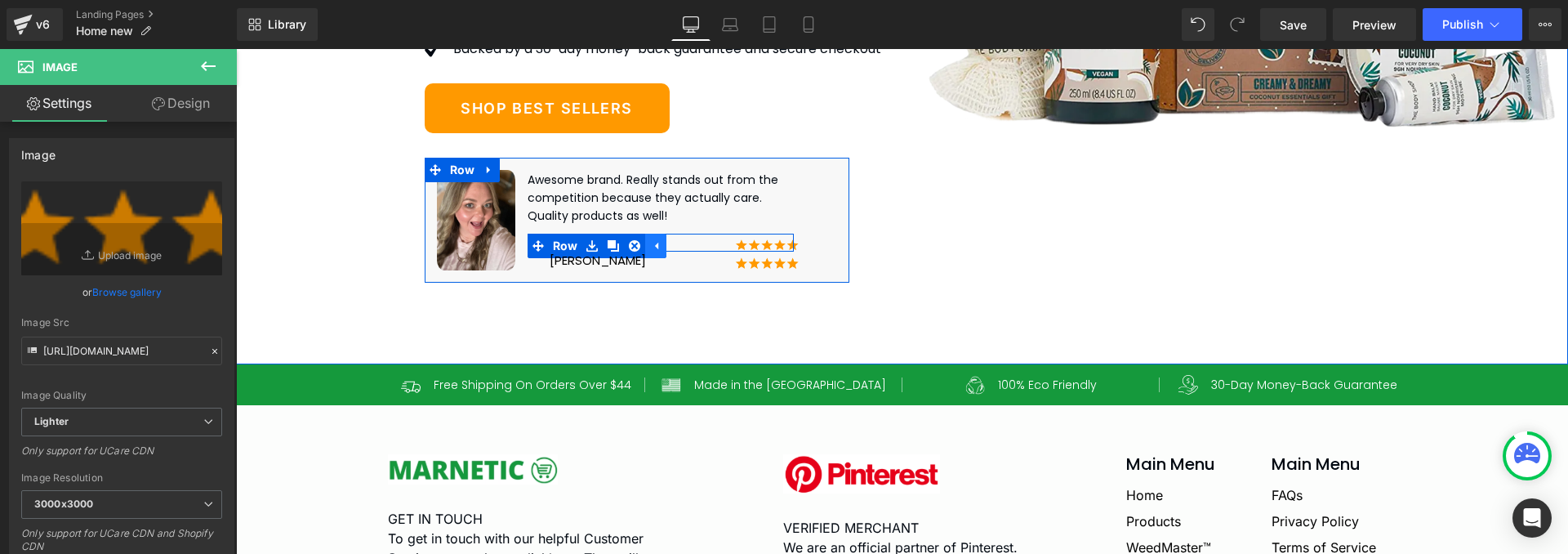
click at [650, 252] on icon at bounding box center [656, 245] width 12 height 13
click at [564, 276] on span "Row" at bounding box center [565, 264] width 33 height 24
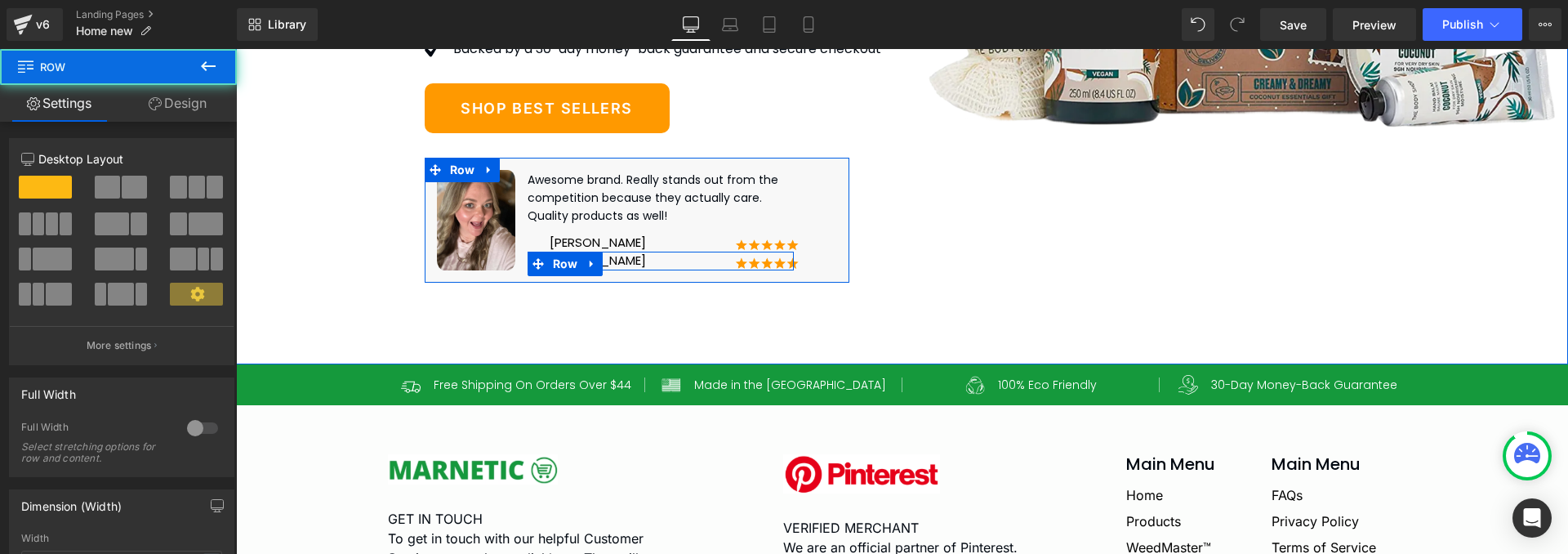
click at [612, 270] on div "Natasha Text Block Image Image Row" at bounding box center [661, 261] width 267 height 18
click at [613, 256] on div at bounding box center [661, 254] width 267 height 4
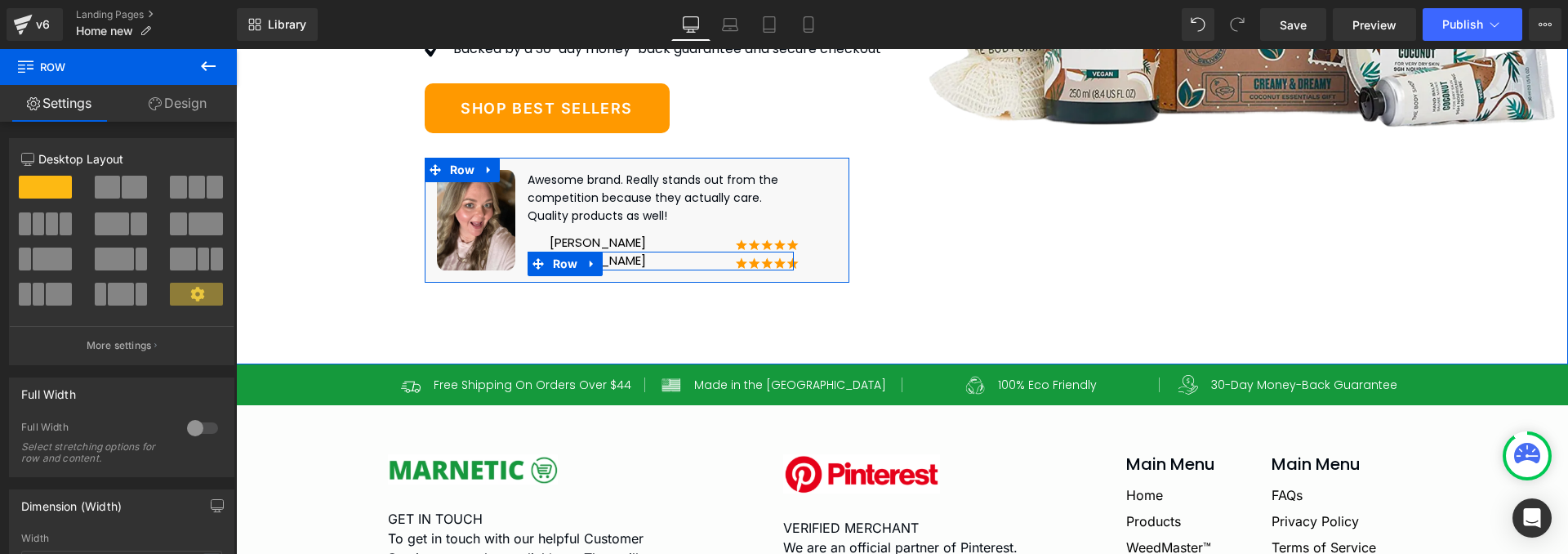
click at [615, 270] on div "Natasha Text Block Image Image Row" at bounding box center [661, 261] width 267 height 18
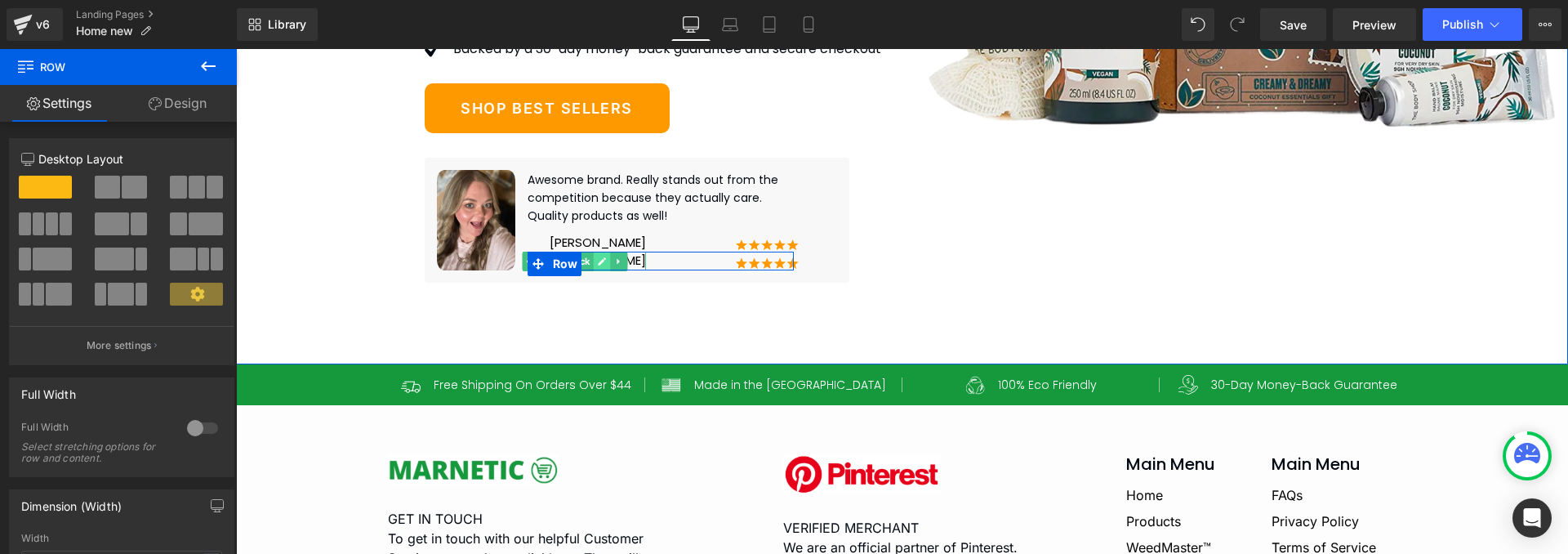
click at [598, 266] on icon at bounding box center [602, 262] width 9 height 10
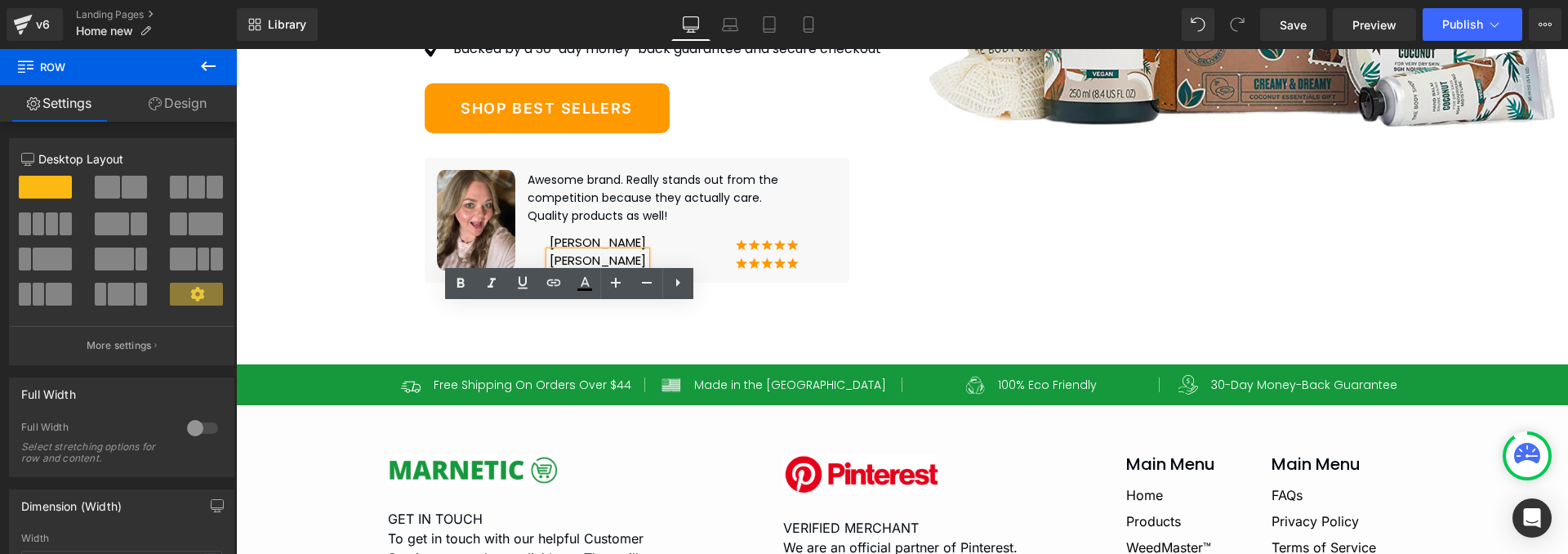
click at [592, 270] on p "[PERSON_NAME]" at bounding box center [597, 261] width 96 height 18
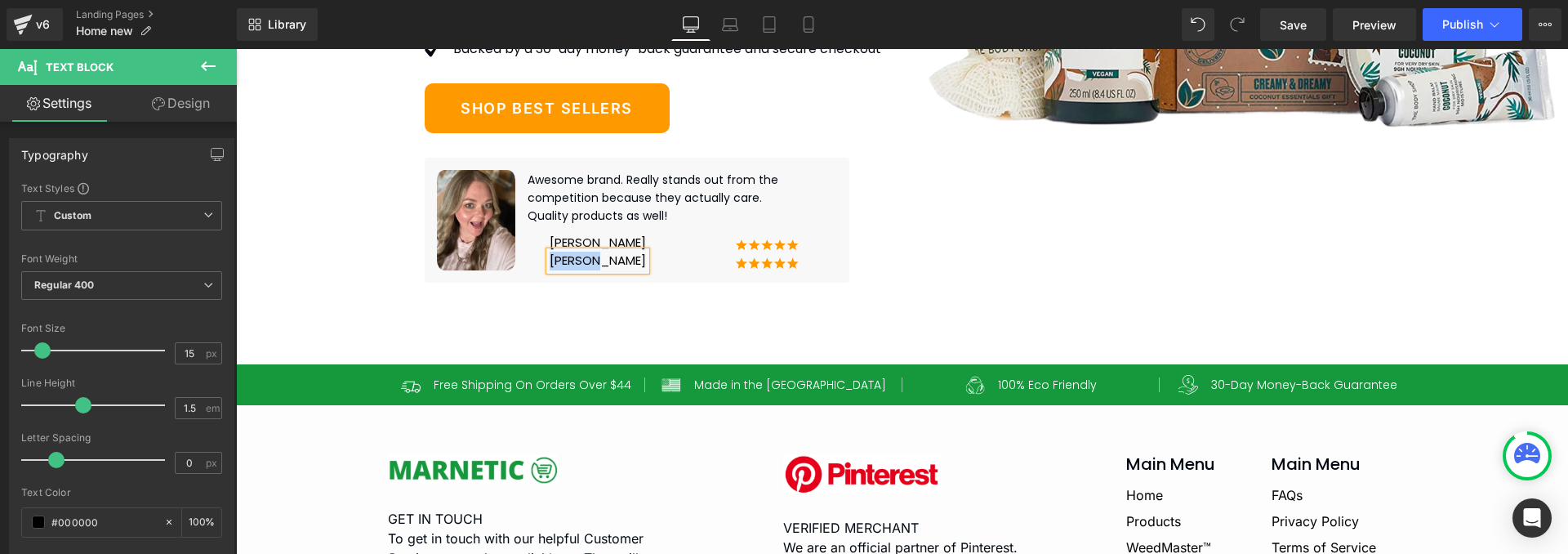
paste div
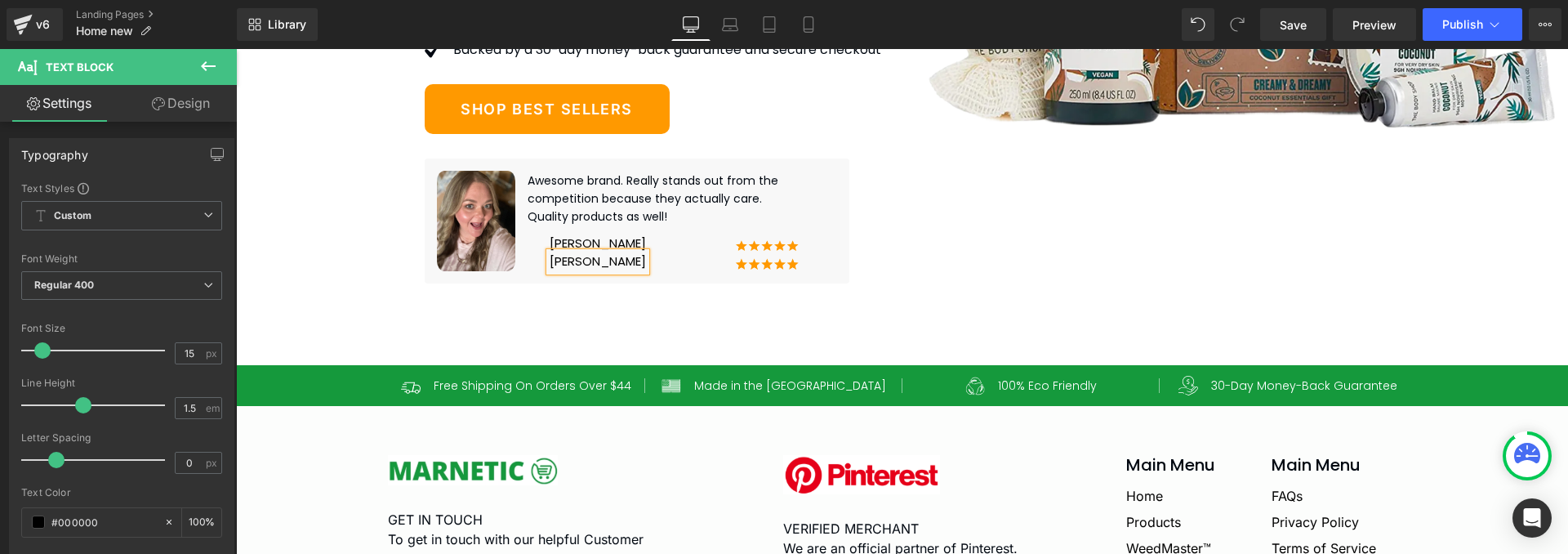
click at [236, 49] on div at bounding box center [236, 49] width 0 height 0
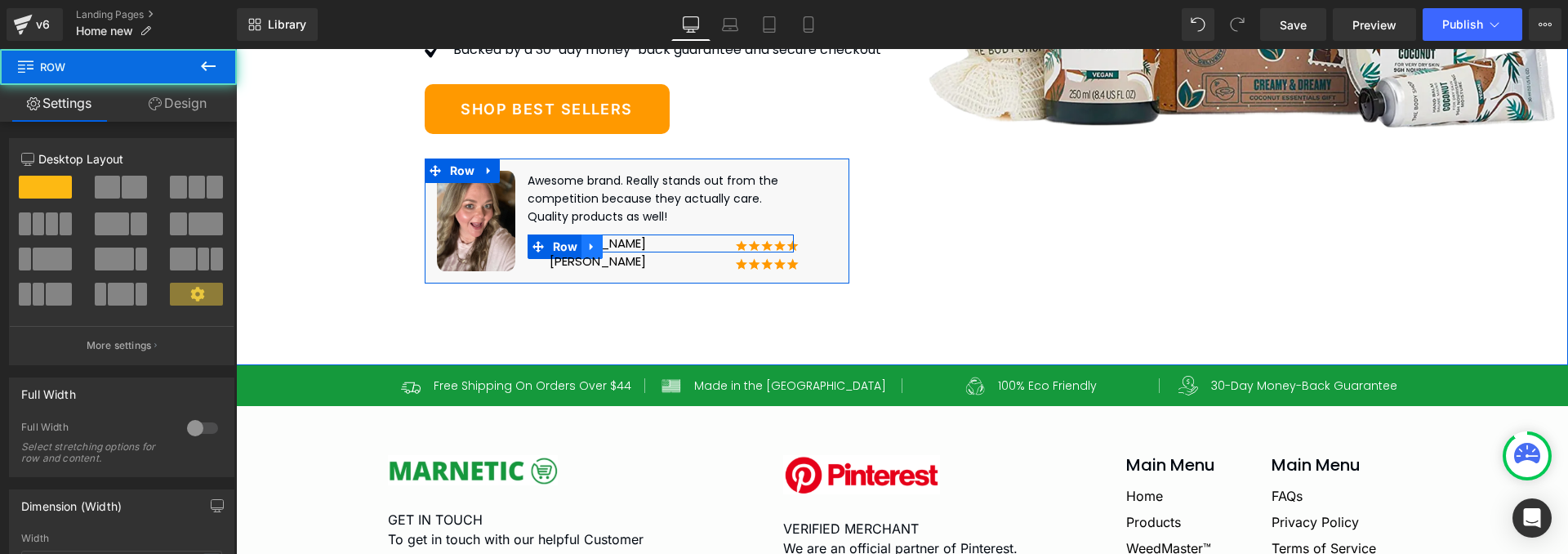
click at [593, 259] on link at bounding box center [591, 246] width 21 height 24
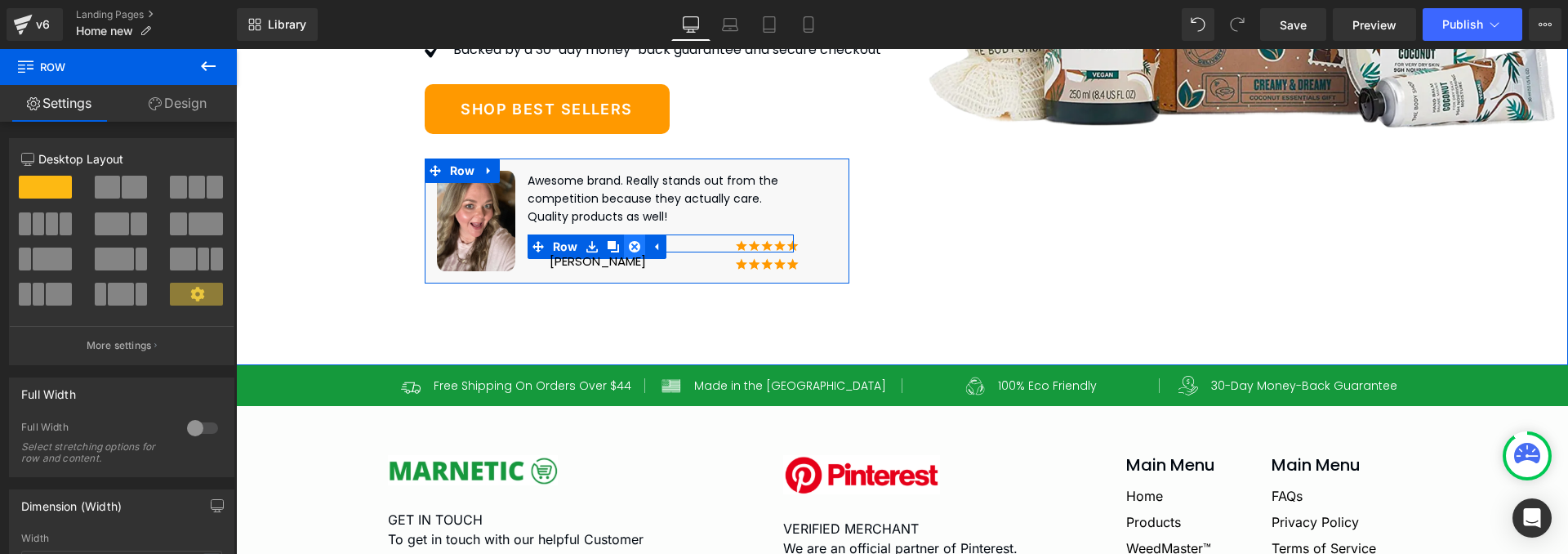
click at [629, 253] on icon at bounding box center [635, 246] width 12 height 13
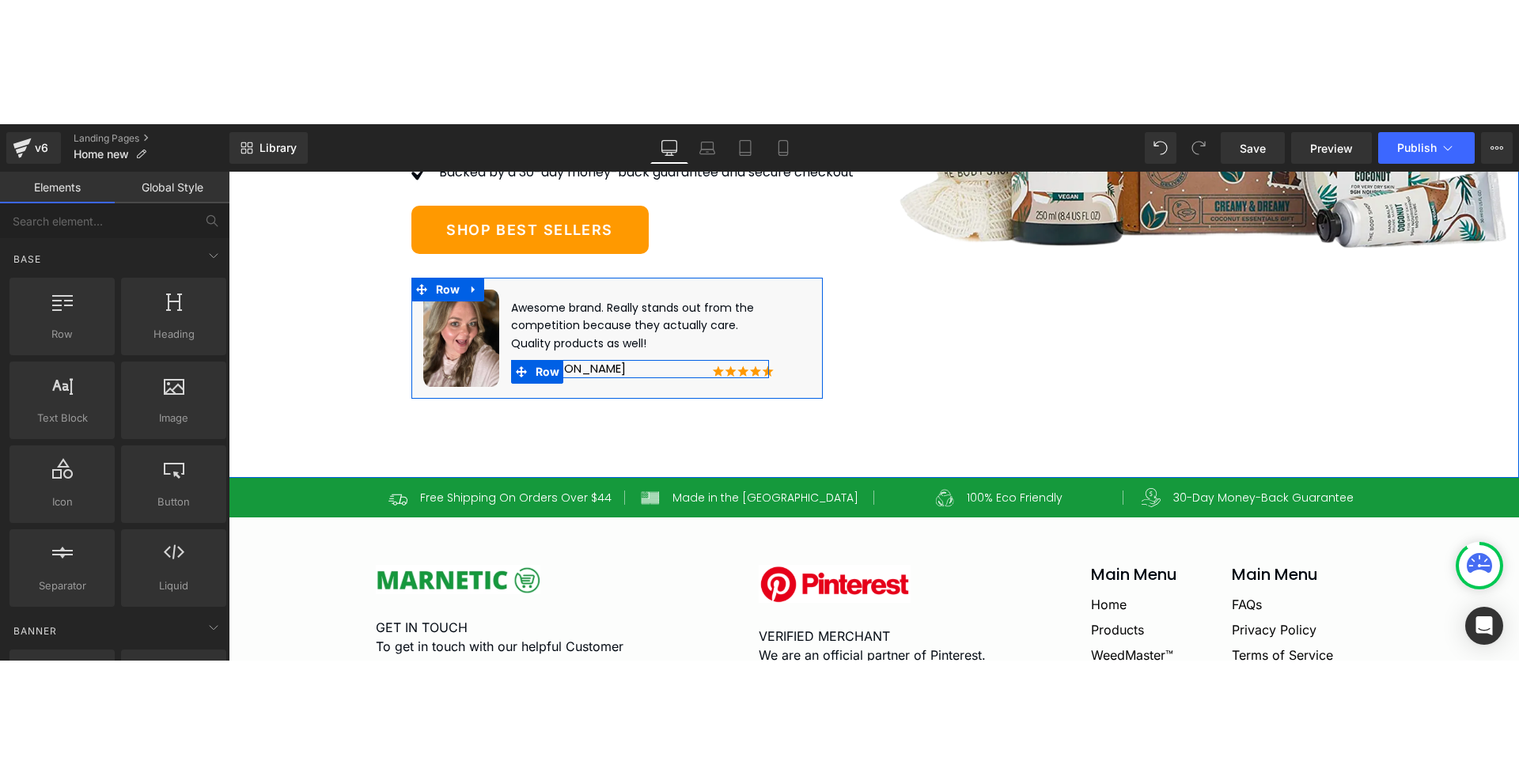
scroll to position [9632, 0]
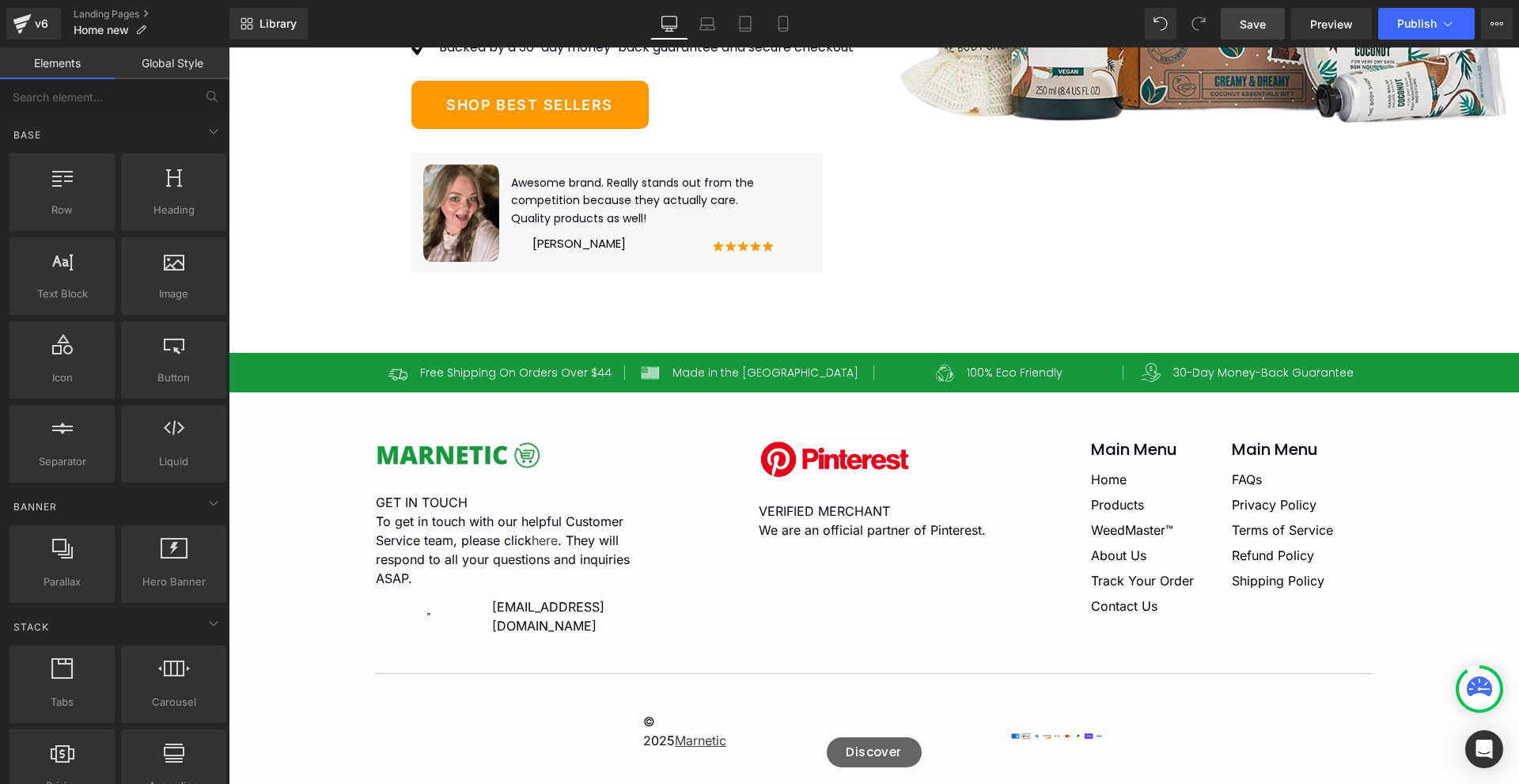
click at [1257, 28] on span "Save" at bounding box center [1252, 24] width 26 height 17
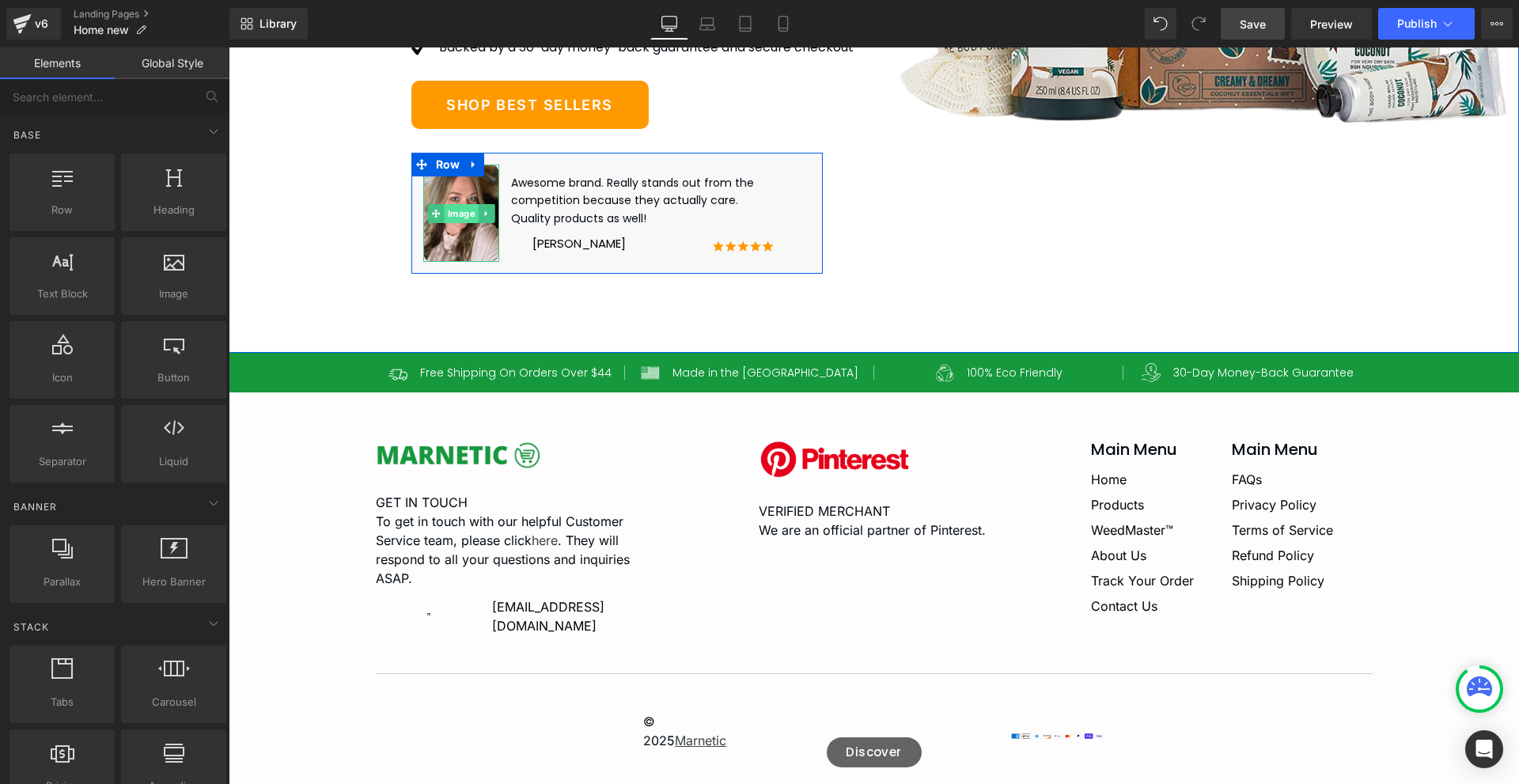
click at [459, 223] on span "Image" at bounding box center [461, 213] width 34 height 19
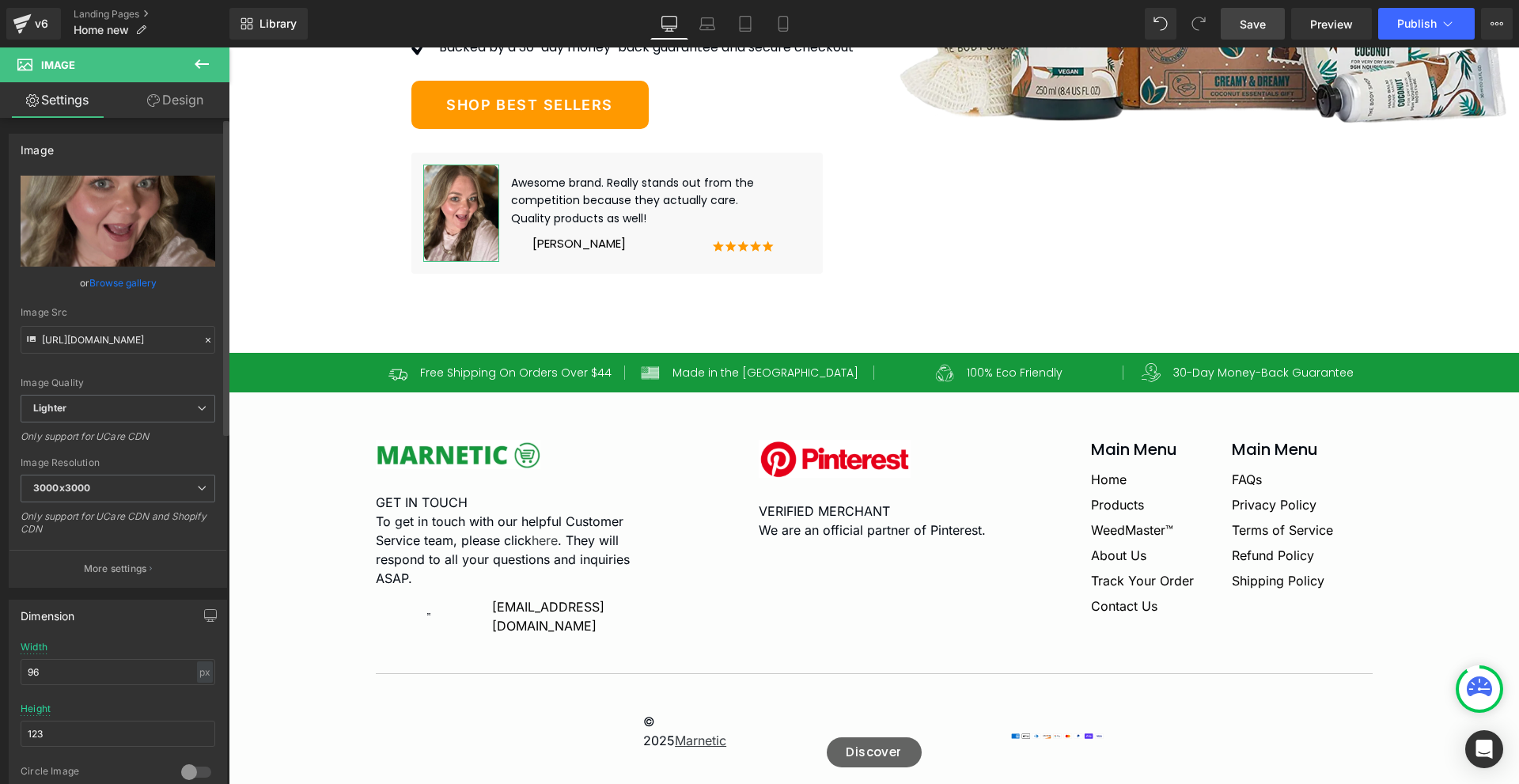
click at [149, 279] on link "Browse gallery" at bounding box center [122, 283] width 67 height 28
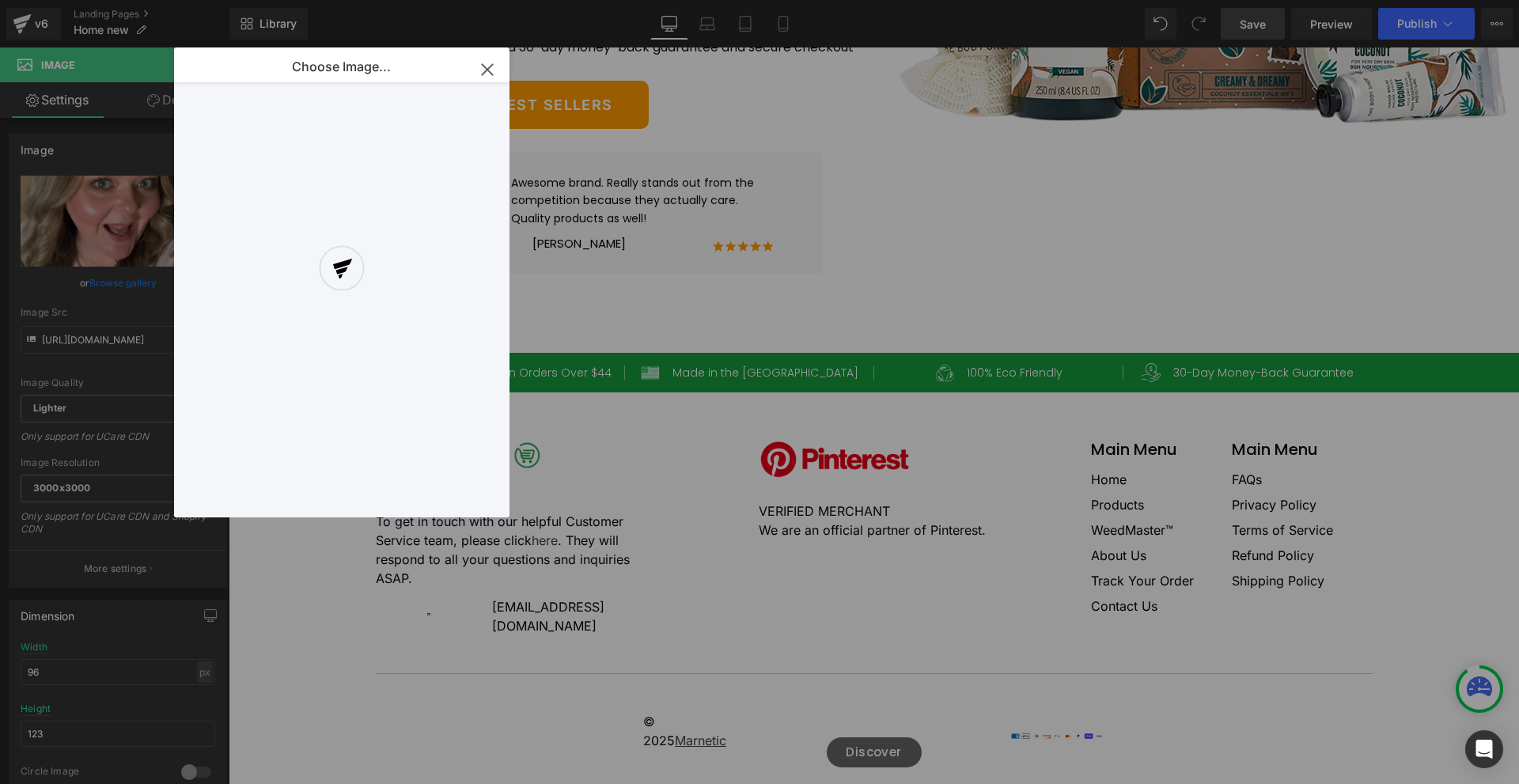
drag, startPoint x: 487, startPoint y: 65, endPoint x: 454, endPoint y: 102, distance: 49.6
click at [487, 66] on div at bounding box center [342, 283] width 335 height 470
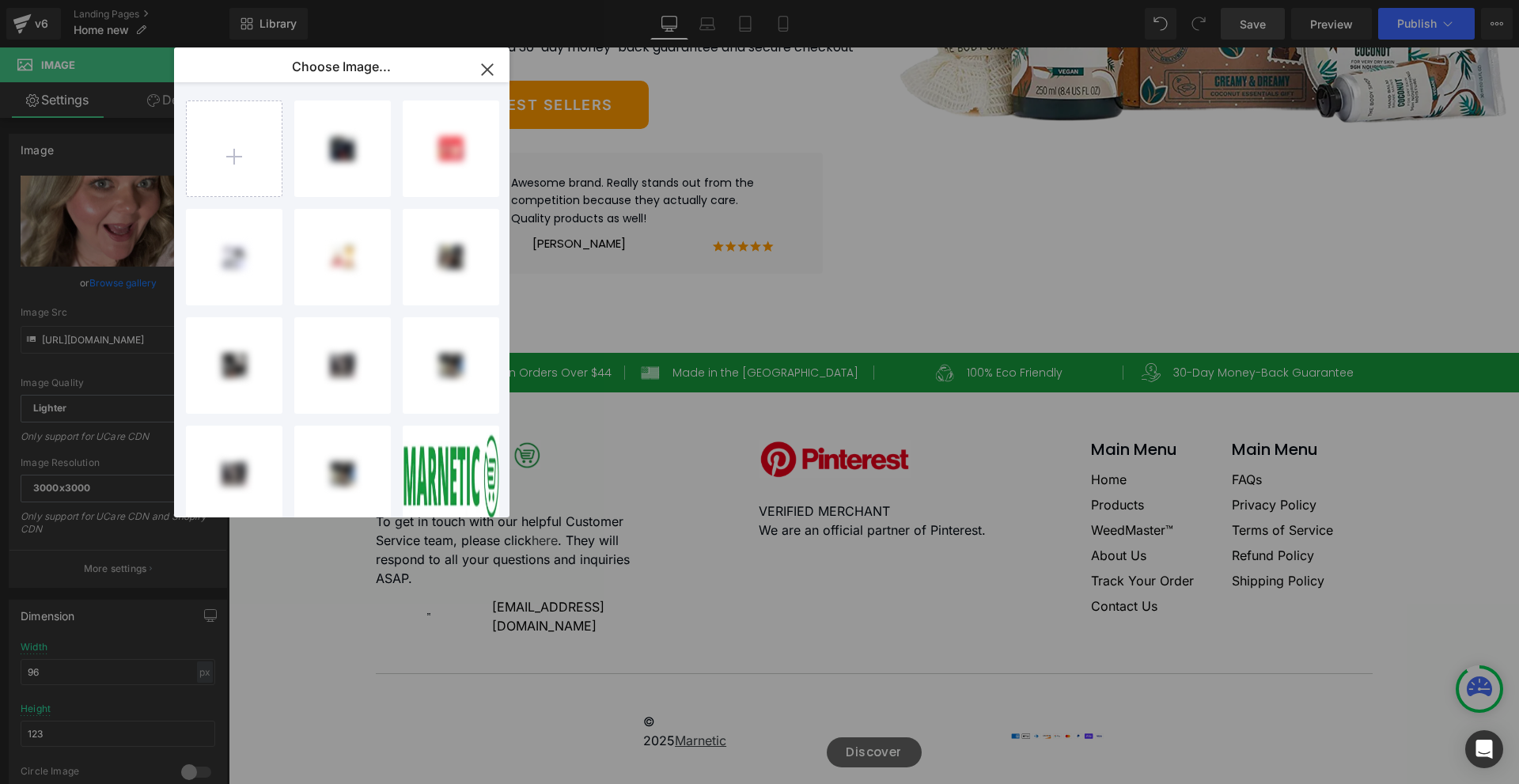
click at [489, 62] on icon "button" at bounding box center [487, 69] width 25 height 25
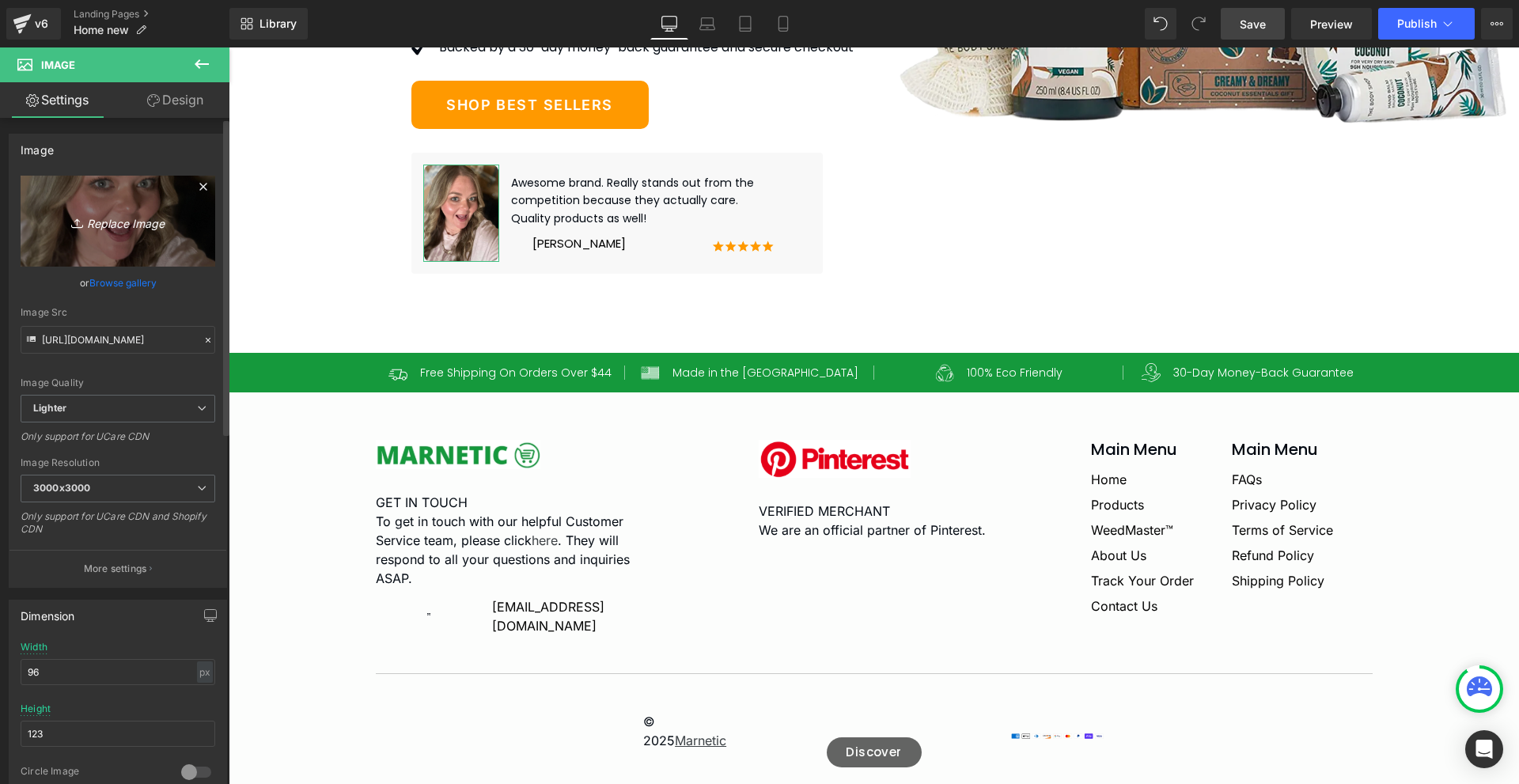
click at [87, 223] on icon "Replace Image" at bounding box center [117, 221] width 126 height 19
type input "C:\fakepath\Profile Image-1.jpg"
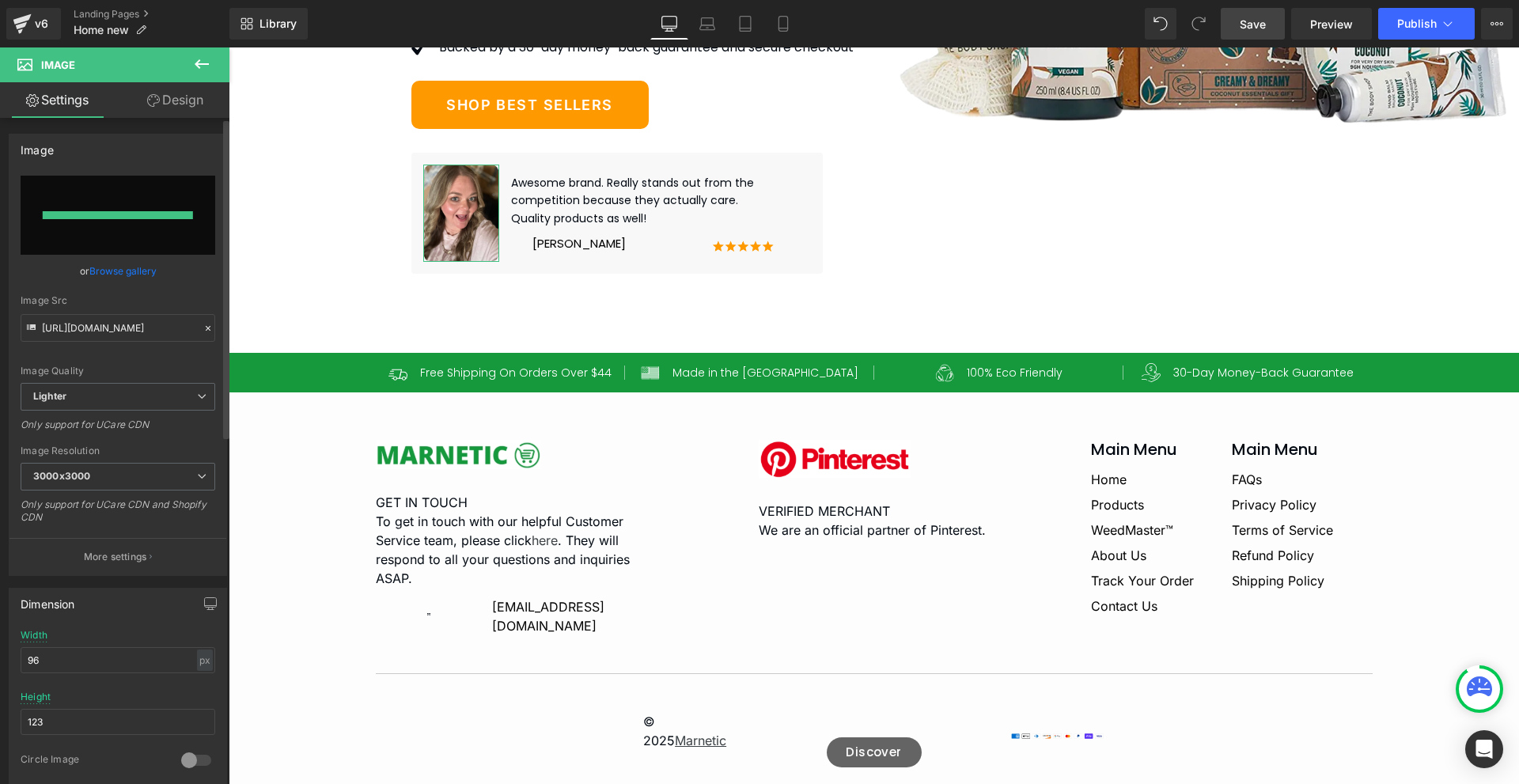
type input "[URL][DOMAIN_NAME]"
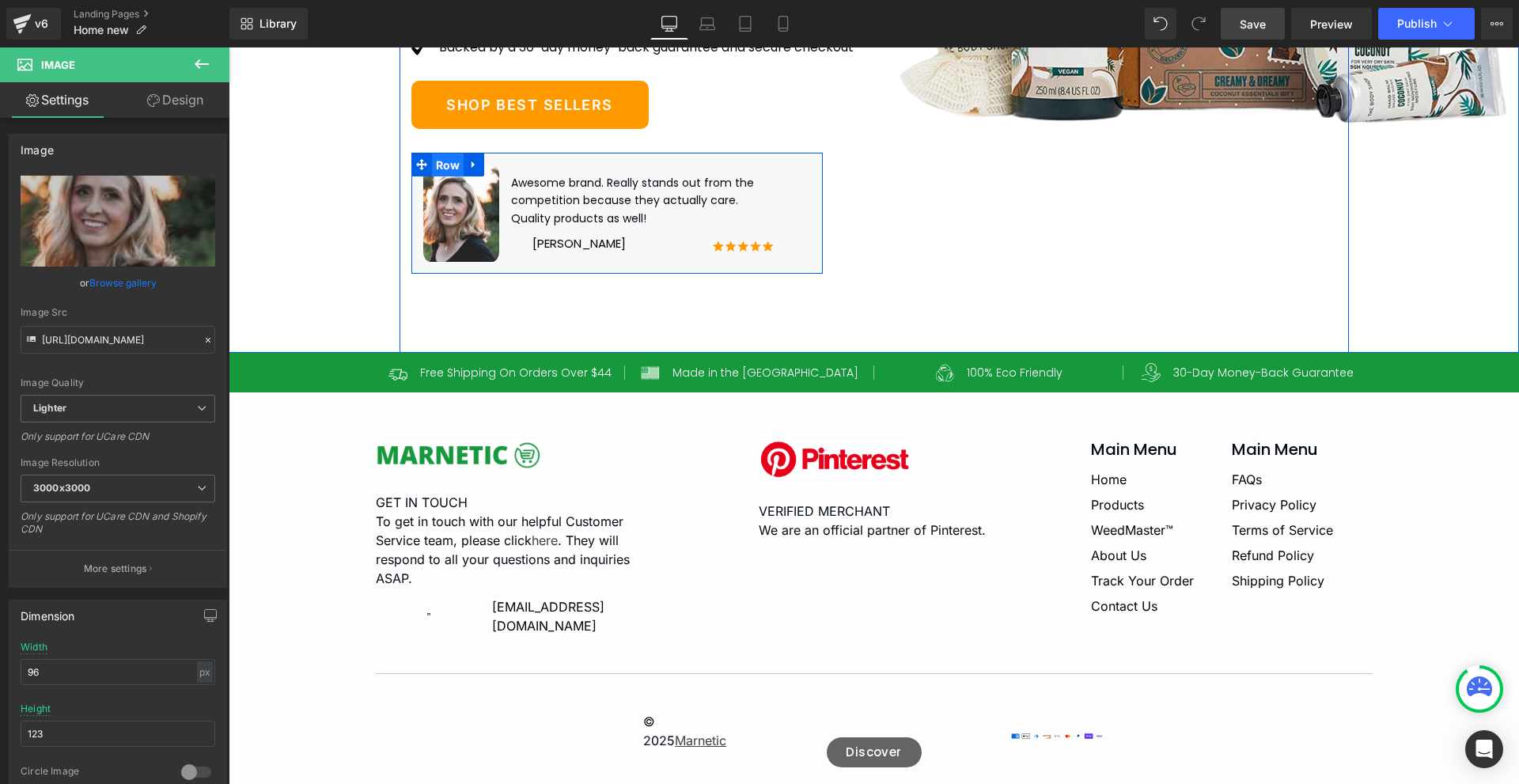
click at [432, 177] on span "Row" at bounding box center [448, 164] width 32 height 23
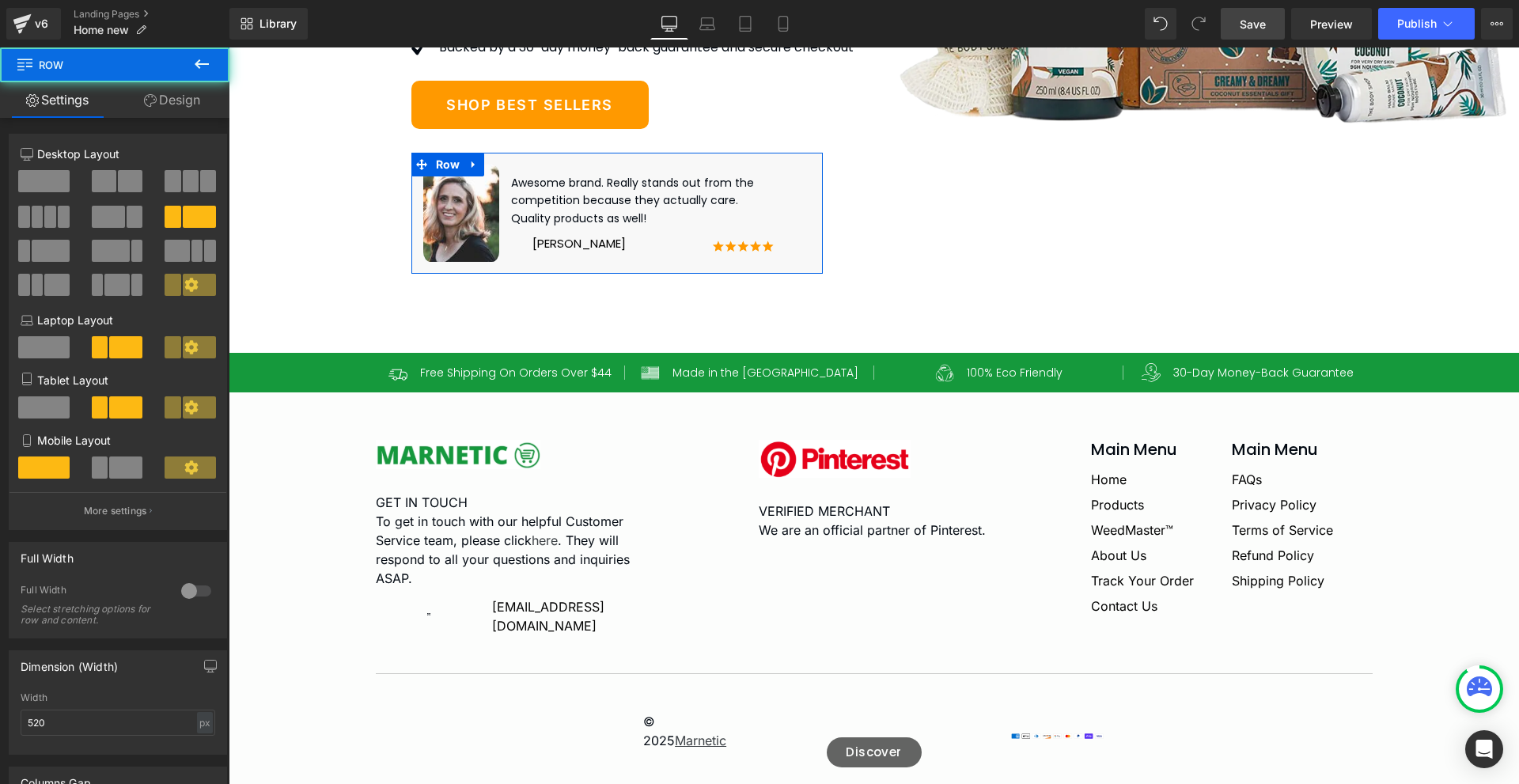
click at [180, 113] on link "Design" at bounding box center [173, 100] width 115 height 36
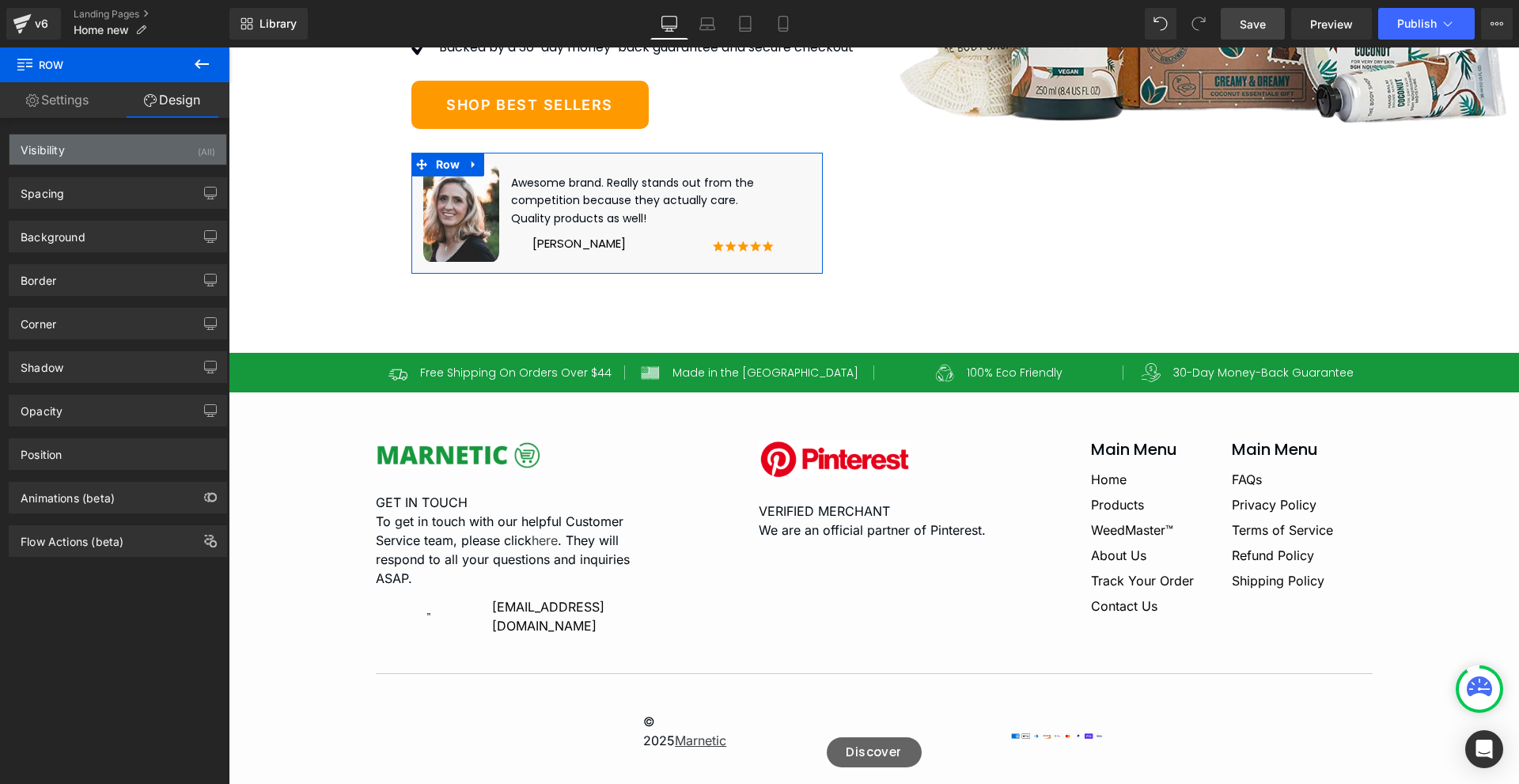
click at [143, 160] on div "Visibility (All)" at bounding box center [118, 149] width 217 height 30
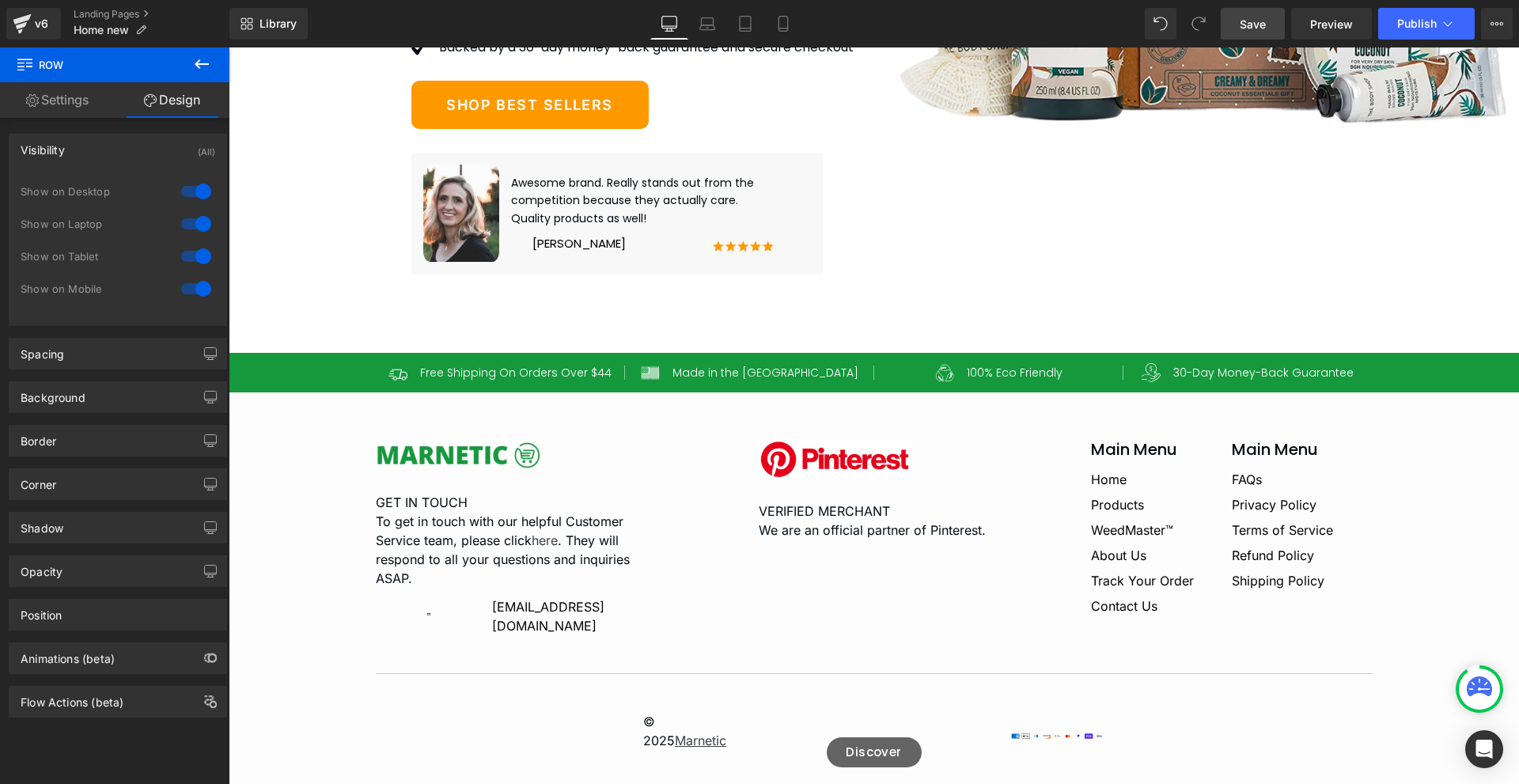
click at [1262, 31] on span "Save" at bounding box center [1252, 24] width 26 height 17
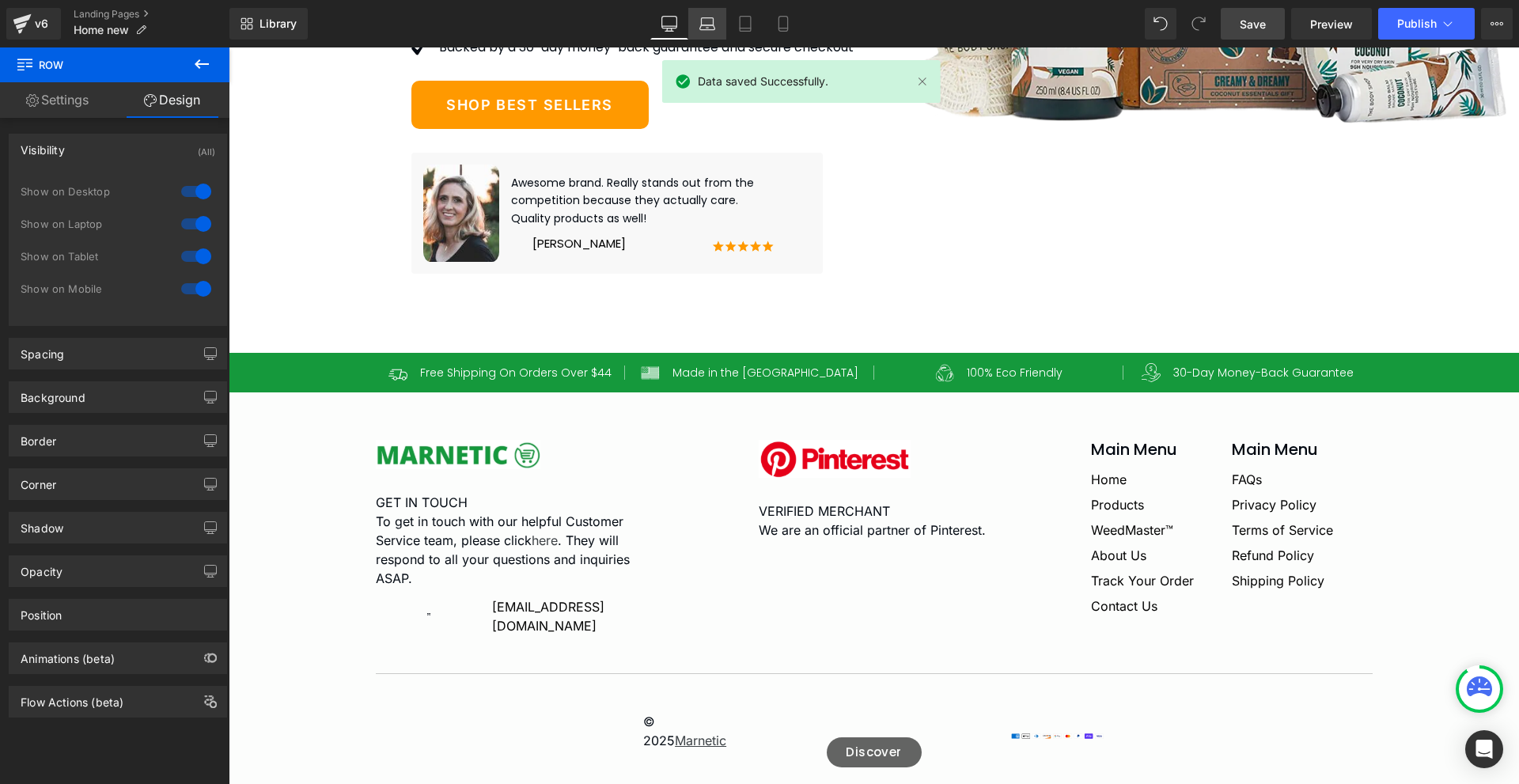
click at [690, 23] on link "Laptop" at bounding box center [707, 23] width 38 height 32
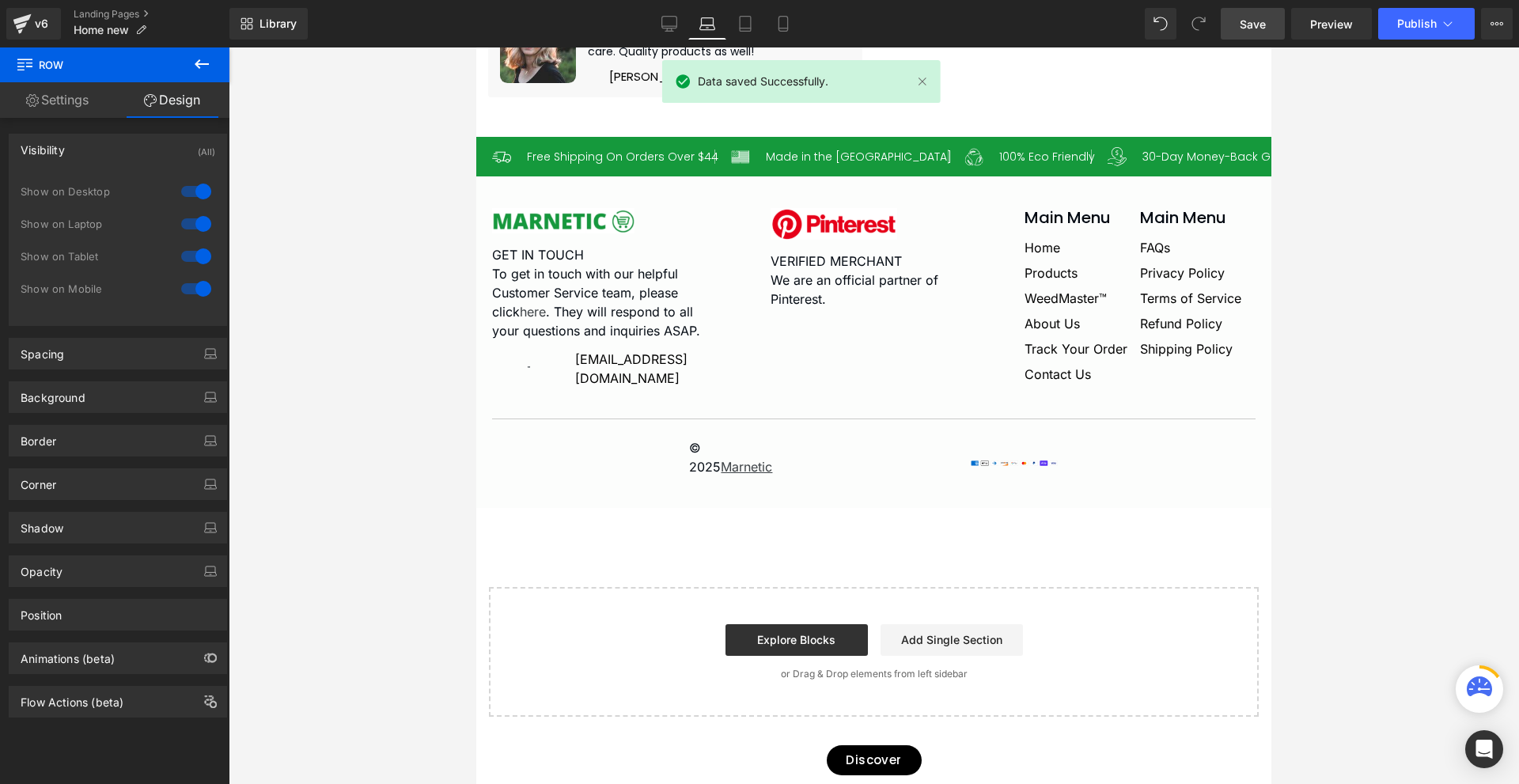
click at [700, 22] on icon at bounding box center [707, 24] width 16 height 16
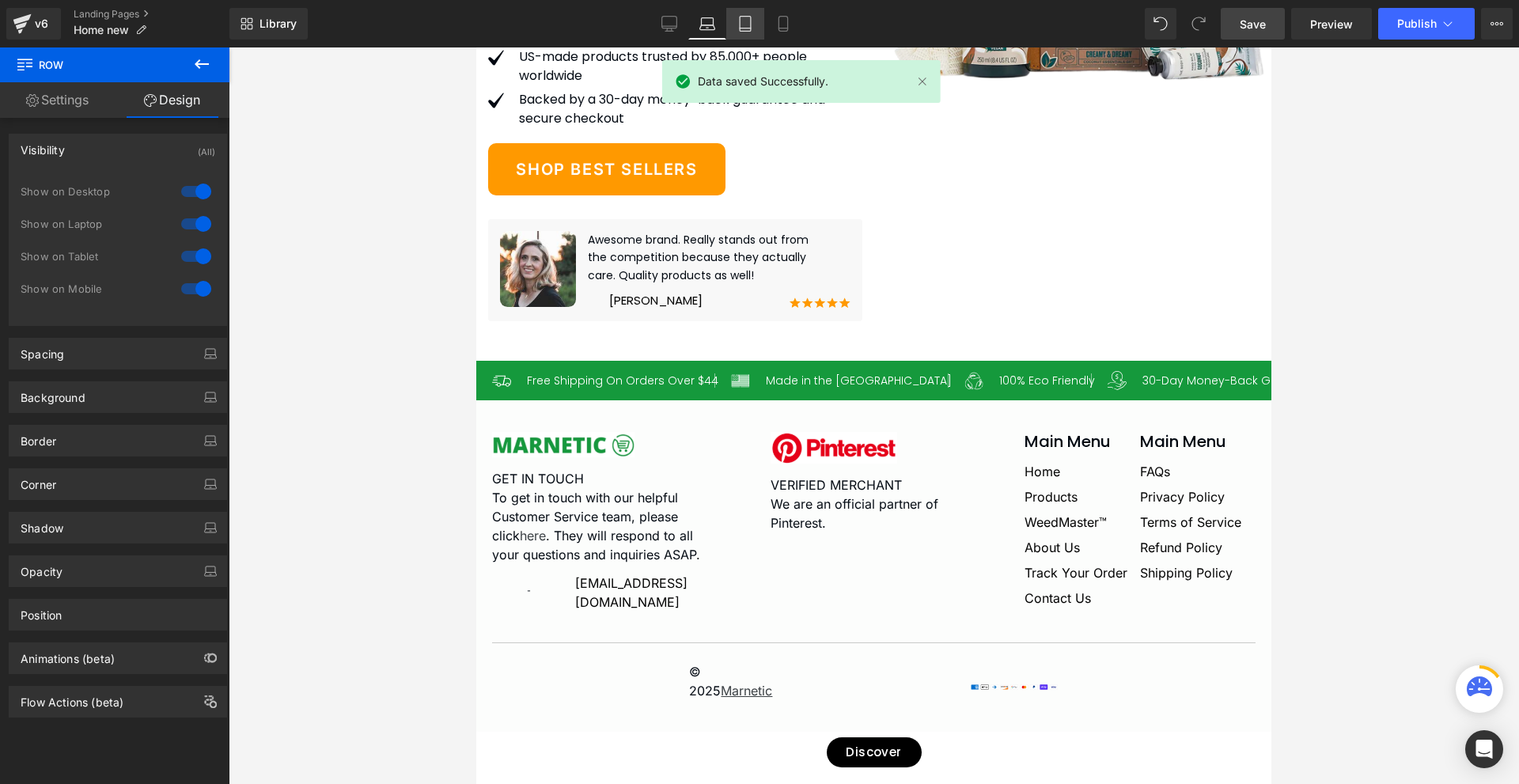
scroll to position [8712, 0]
click at [750, 18] on icon at bounding box center [745, 24] width 16 height 16
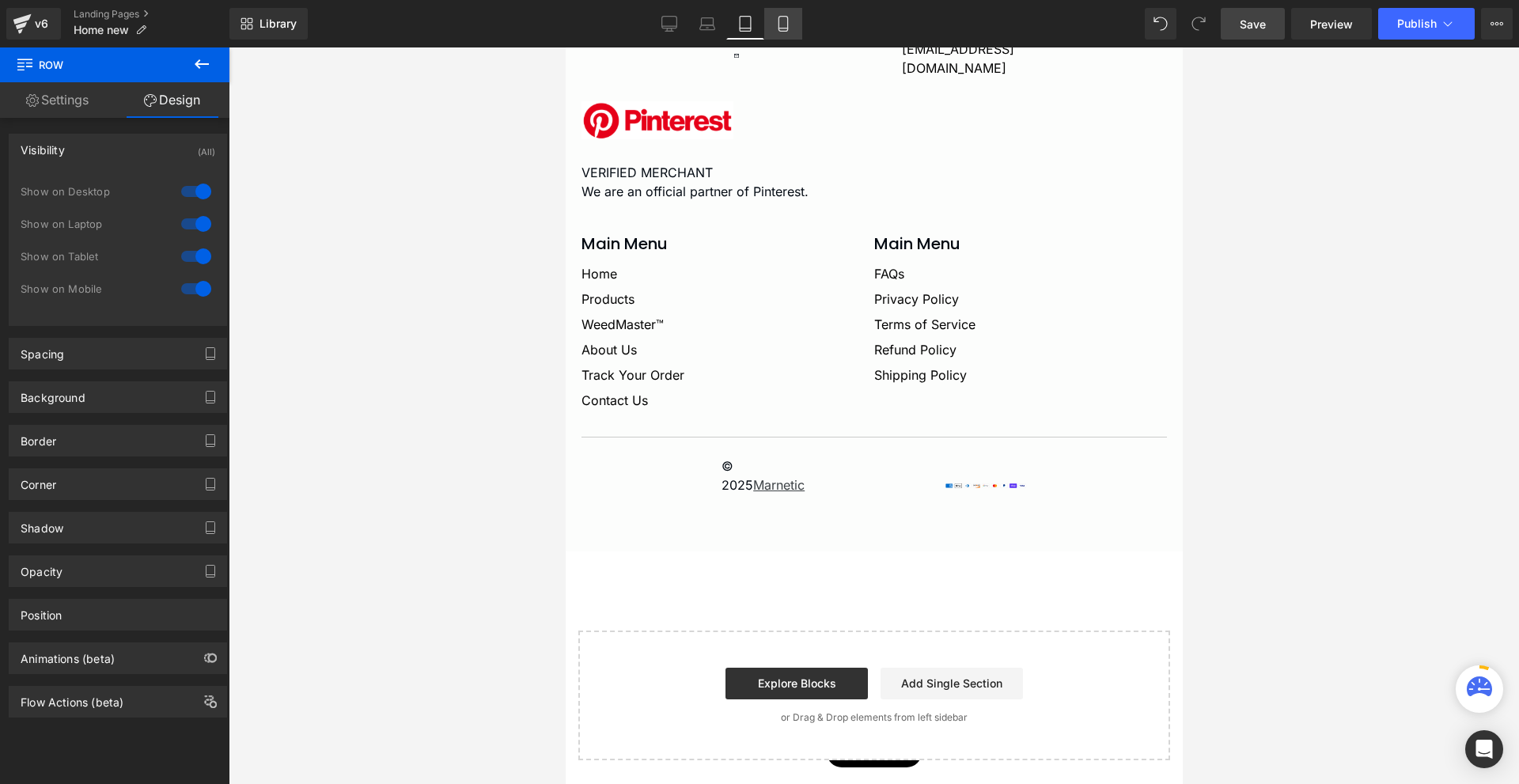
scroll to position [7361, 0]
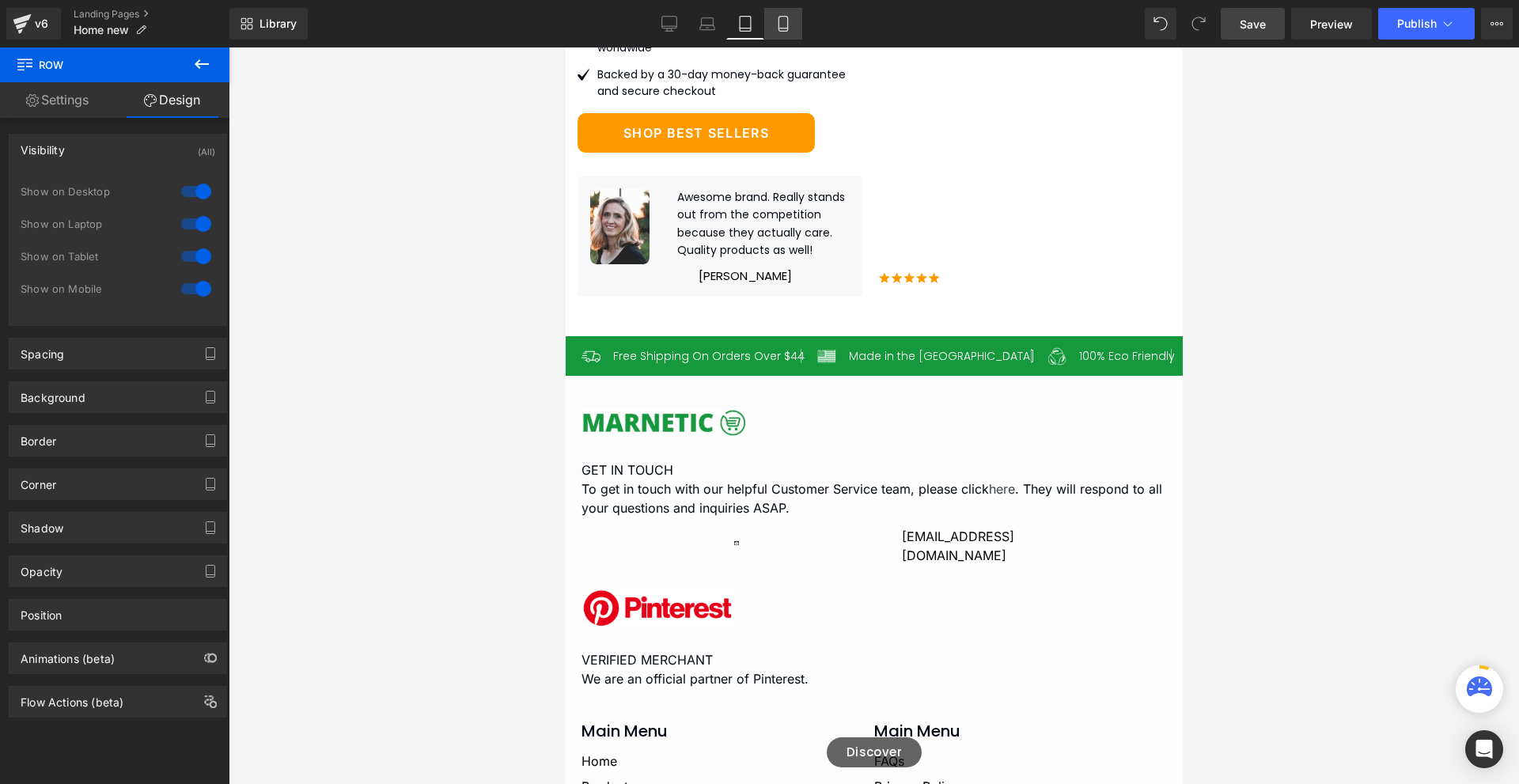
click at [783, 19] on icon at bounding box center [783, 24] width 16 height 16
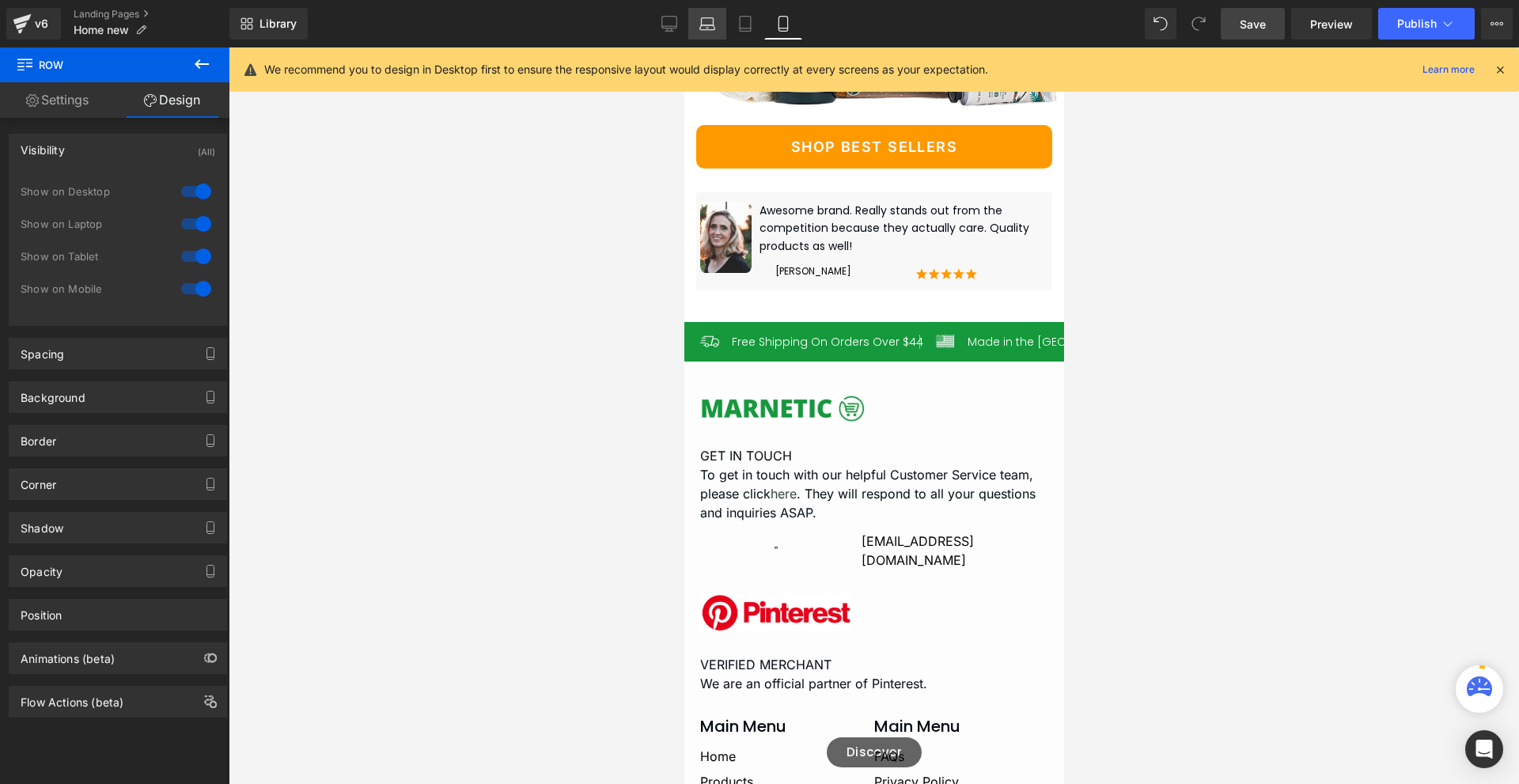
scroll to position [8549, 0]
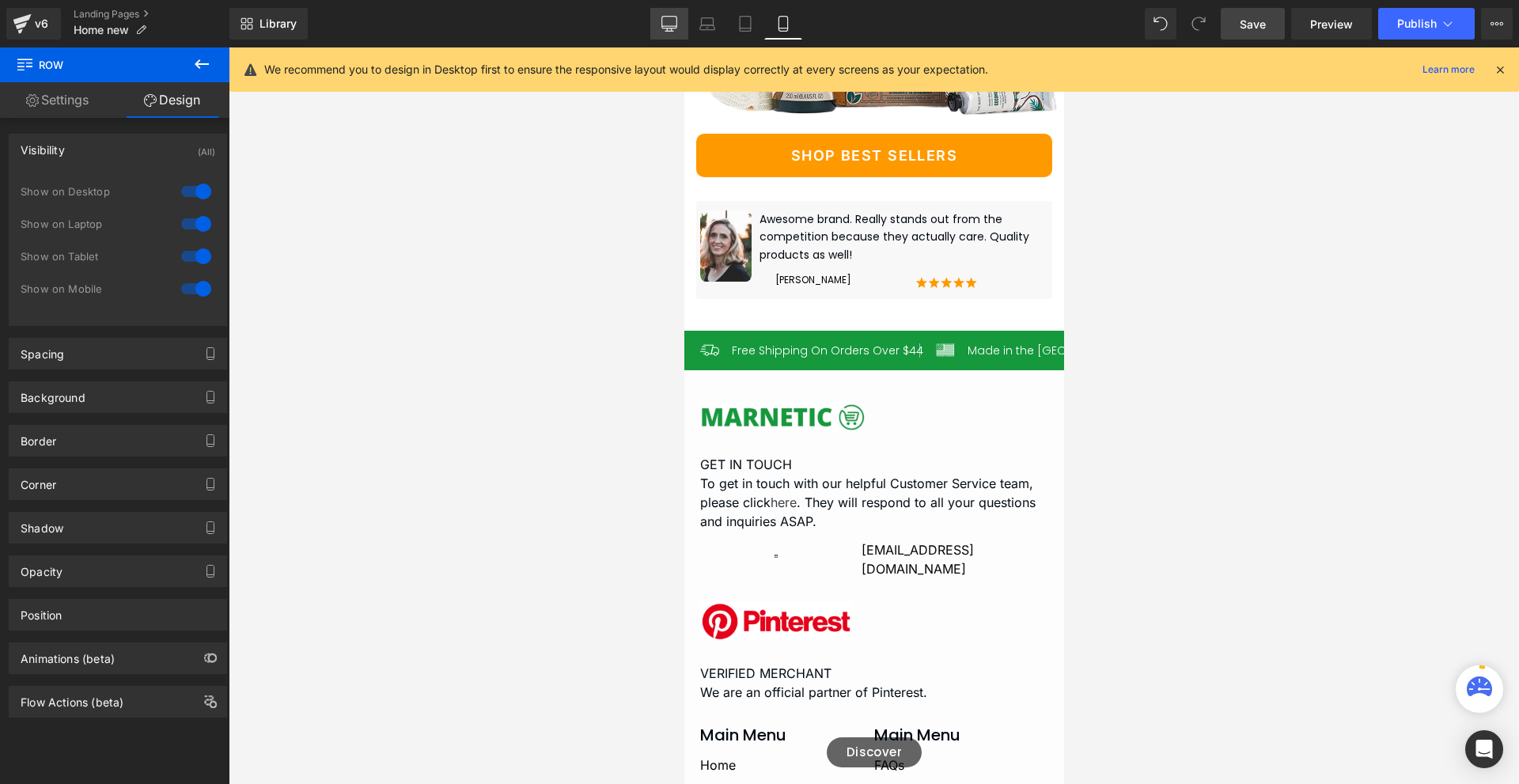
drag, startPoint x: 681, startPoint y: 26, endPoint x: 663, endPoint y: 0, distance: 31.6
click at [679, 23] on link "Desktop" at bounding box center [669, 23] width 38 height 32
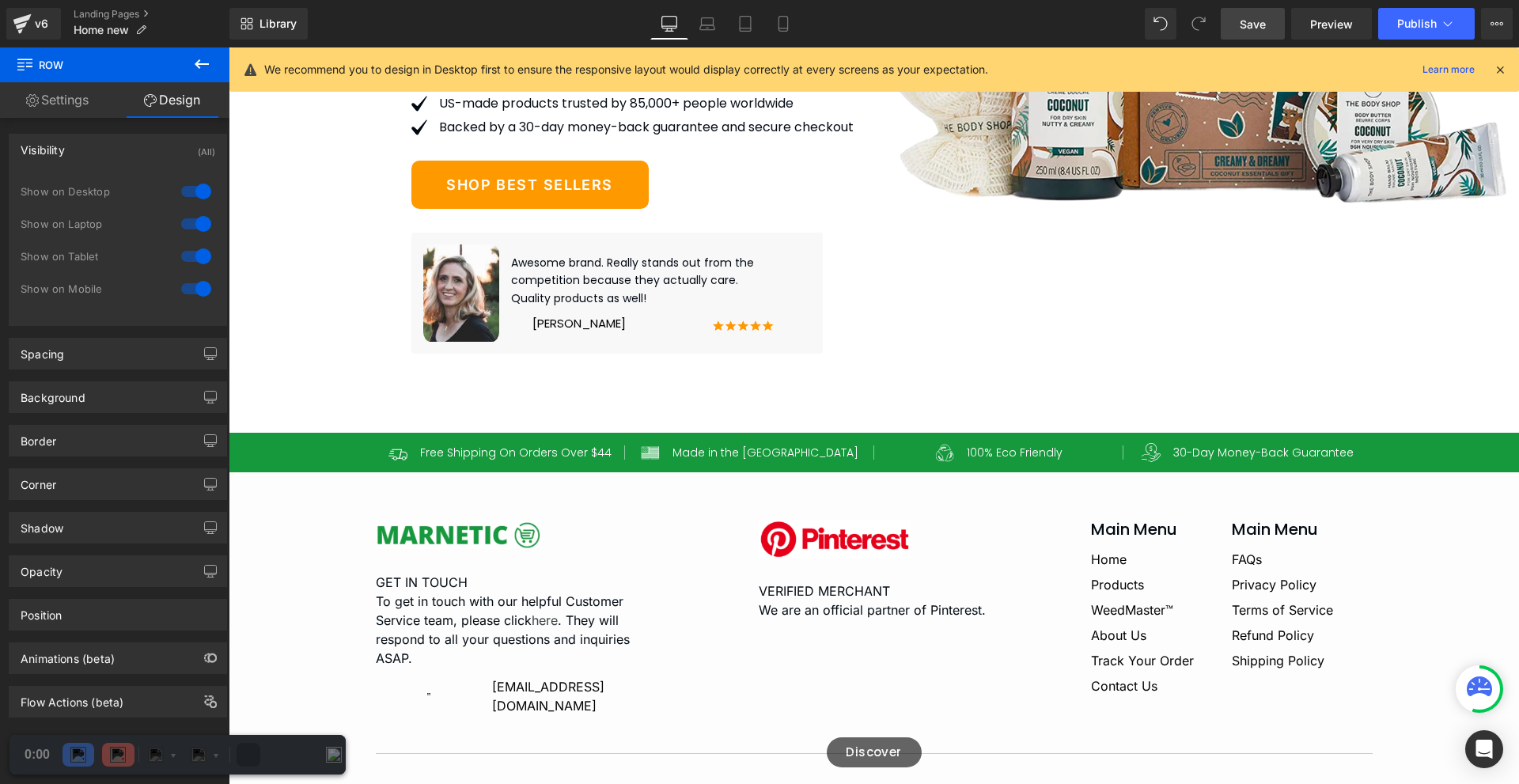
scroll to position [9551, 0]
